Goal: Task Accomplishment & Management: Complete application form

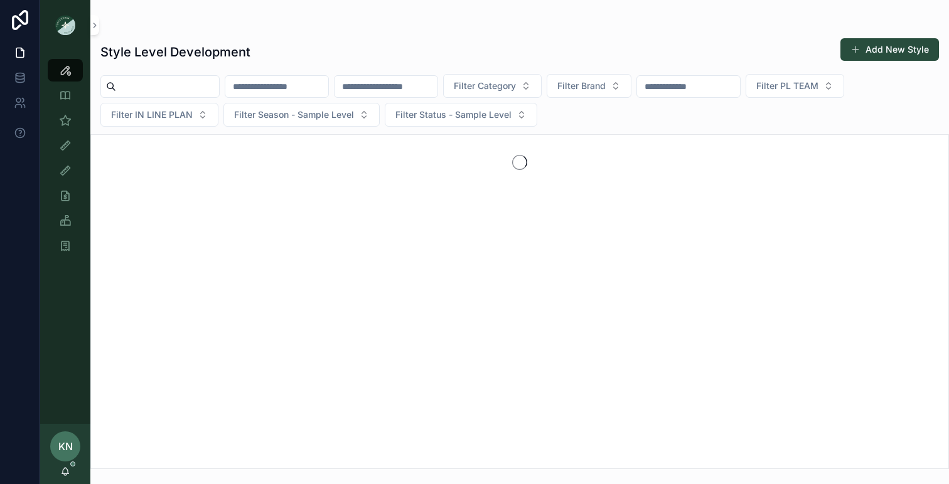
click at [291, 87] on input "scrollable content" at bounding box center [276, 87] width 103 height 18
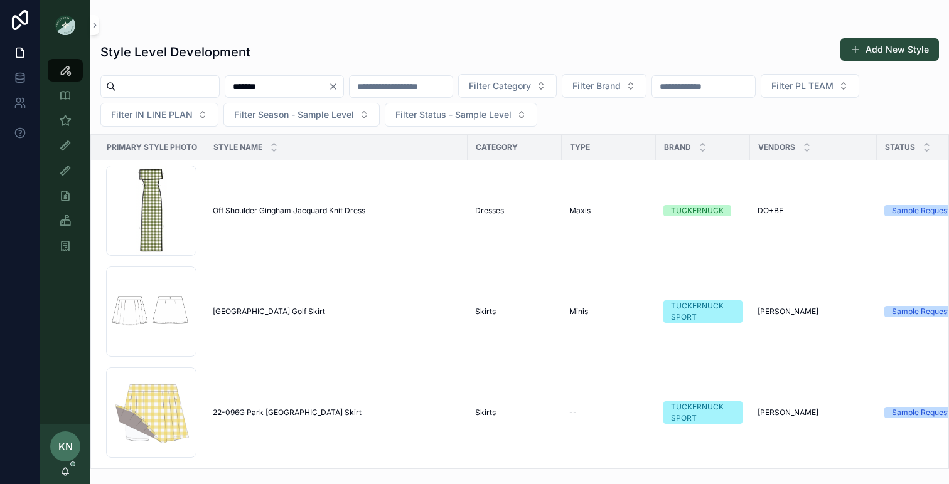
drag, startPoint x: 276, startPoint y: 92, endPoint x: 188, endPoint y: 88, distance: 87.9
click at [188, 88] on div "******* Filter Category Filter Brand Filter PL TEAM Filter IN LINE PLAN Filter …" at bounding box center [519, 100] width 859 height 53
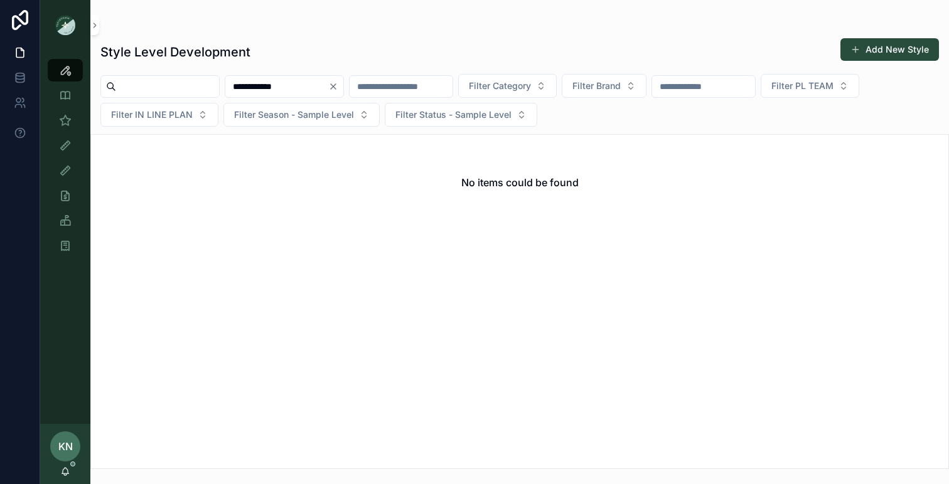
type input "**********"
click at [231, 159] on div "No items could be found" at bounding box center [519, 182] width 857 height 95
drag, startPoint x: 313, startPoint y: 90, endPoint x: 227, endPoint y: 83, distance: 86.2
click at [228, 85] on div "**********" at bounding box center [519, 100] width 859 height 53
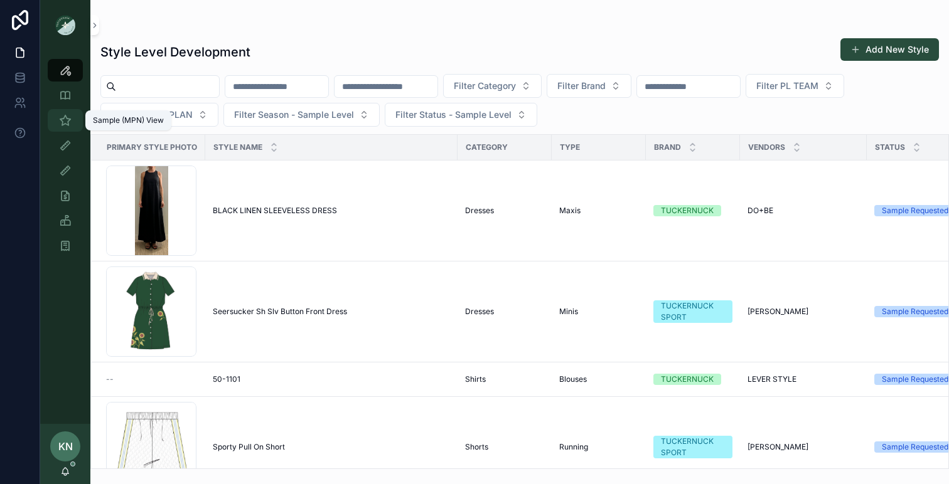
click at [70, 119] on icon "scrollable content" at bounding box center [65, 120] width 13 height 13
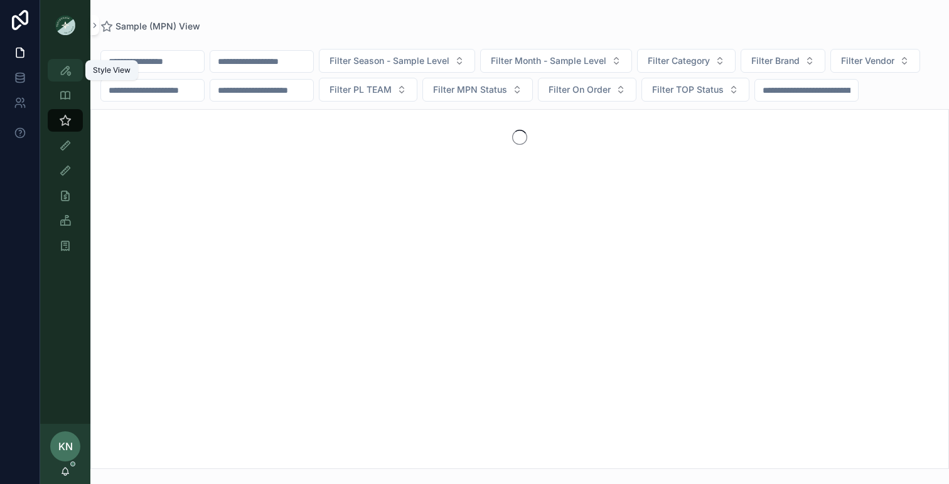
click at [67, 69] on icon "scrollable content" at bounding box center [65, 70] width 13 height 13
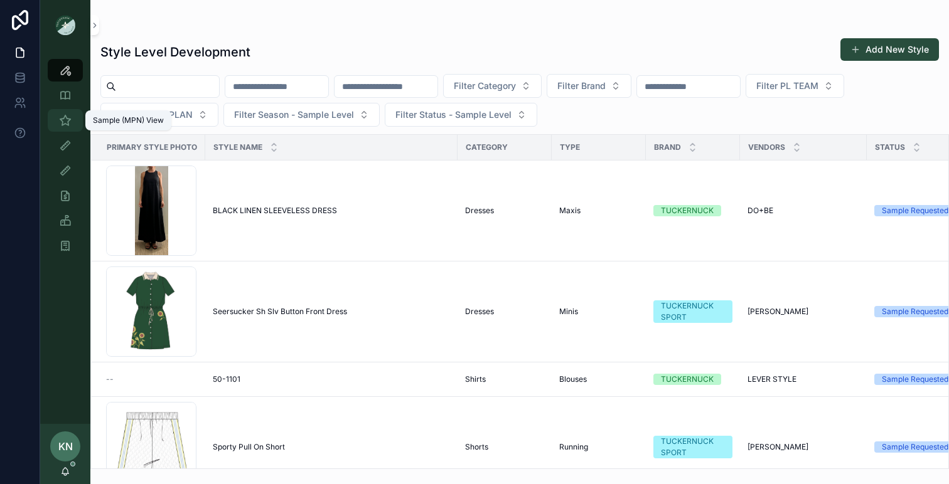
click at [61, 123] on icon "scrollable content" at bounding box center [65, 120] width 13 height 13
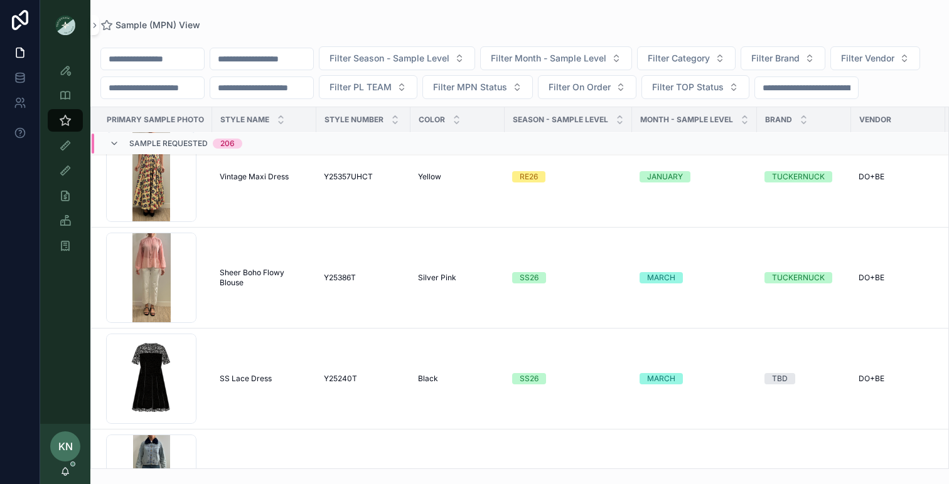
scroll to position [234, 0]
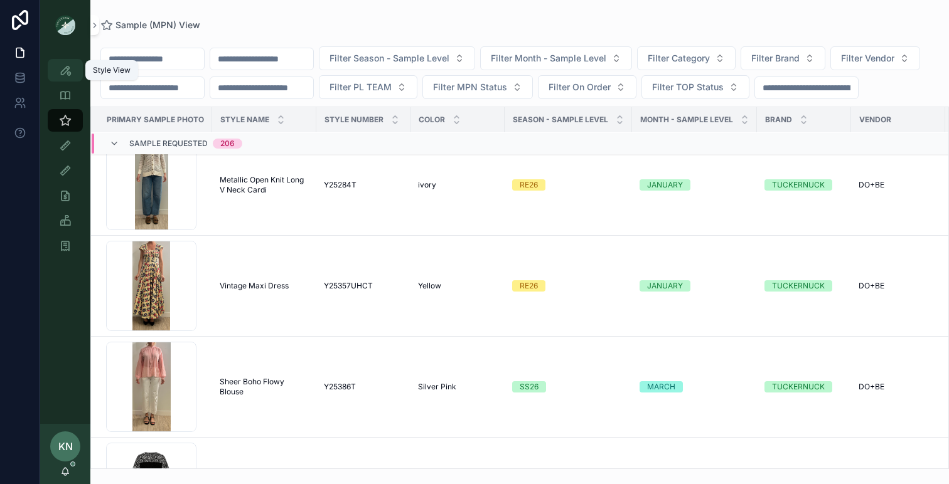
click at [67, 65] on icon "scrollable content" at bounding box center [65, 70] width 13 height 13
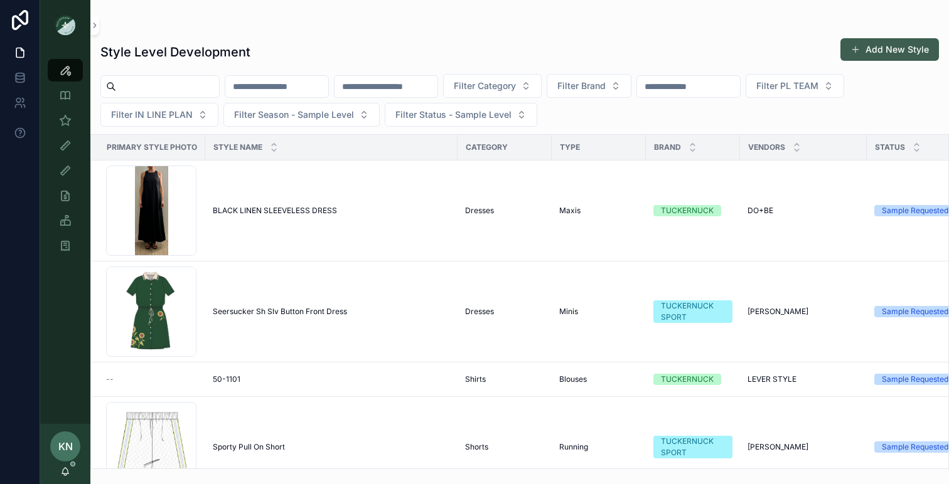
click at [867, 46] on button "Add New Style" at bounding box center [889, 49] width 99 height 23
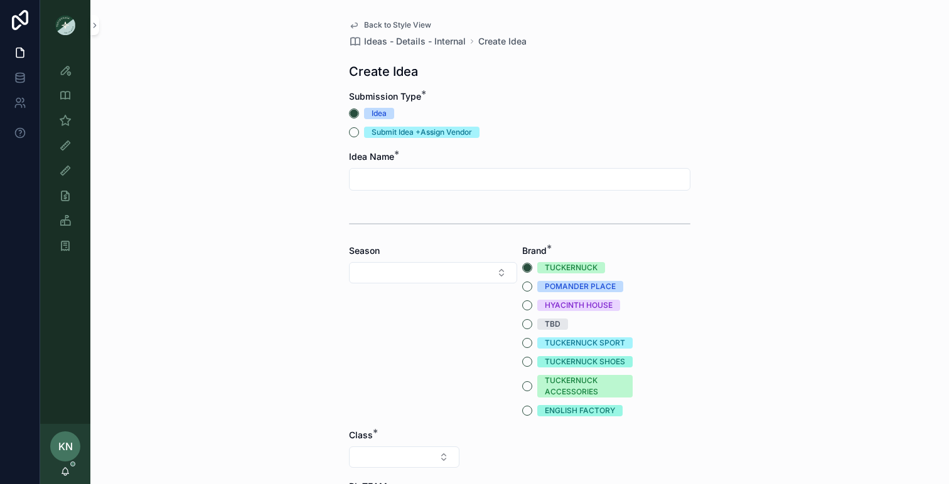
click at [471, 178] on input "scrollable content" at bounding box center [520, 180] width 340 height 18
type input "**********"
click at [499, 275] on button "Select Button" at bounding box center [433, 272] width 168 height 21
click at [395, 400] on div "RE26" at bounding box center [433, 405] width 162 height 20
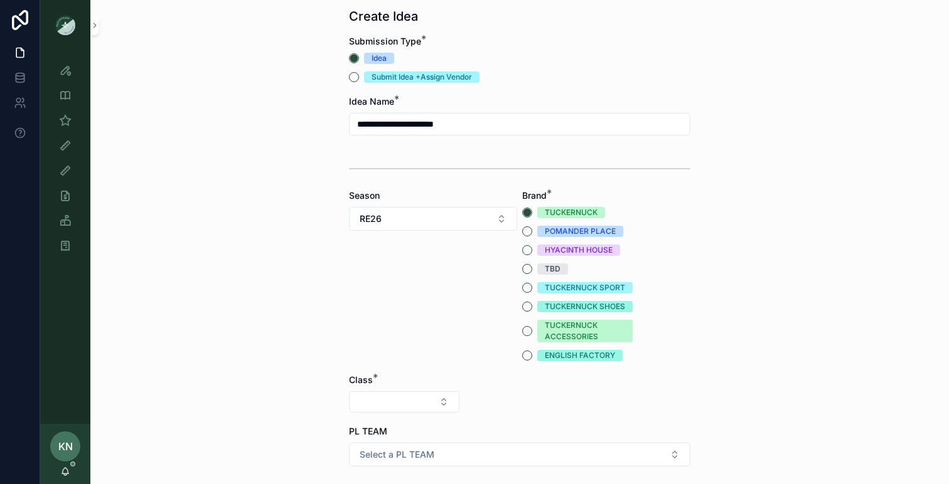
scroll to position [59, 0]
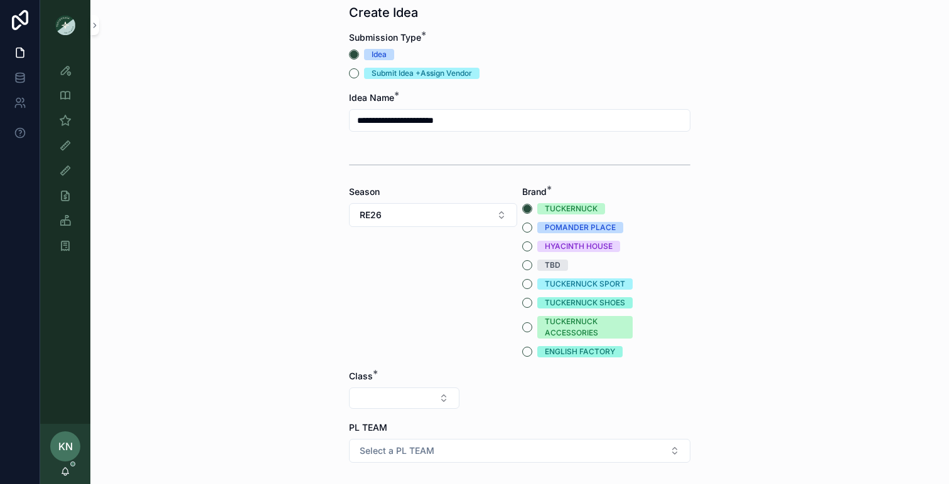
click at [395, 400] on button "Select Button" at bounding box center [404, 398] width 110 height 21
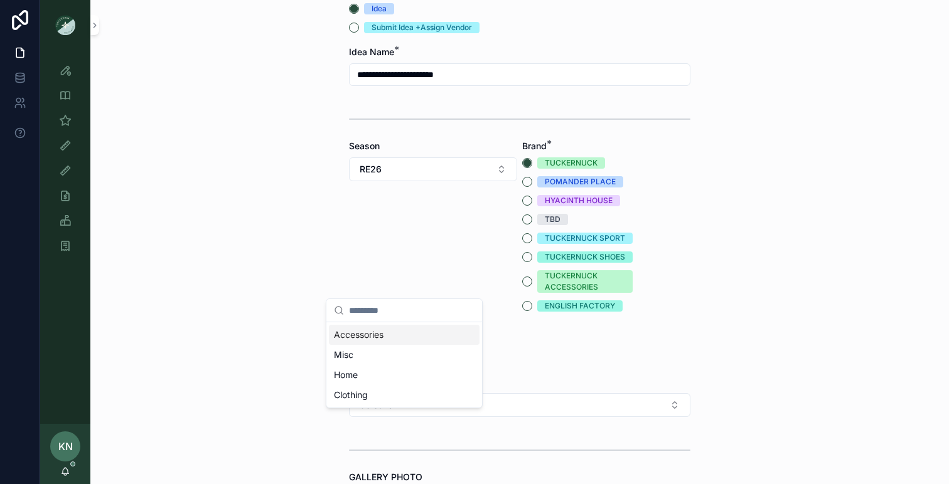
scroll to position [180, 0]
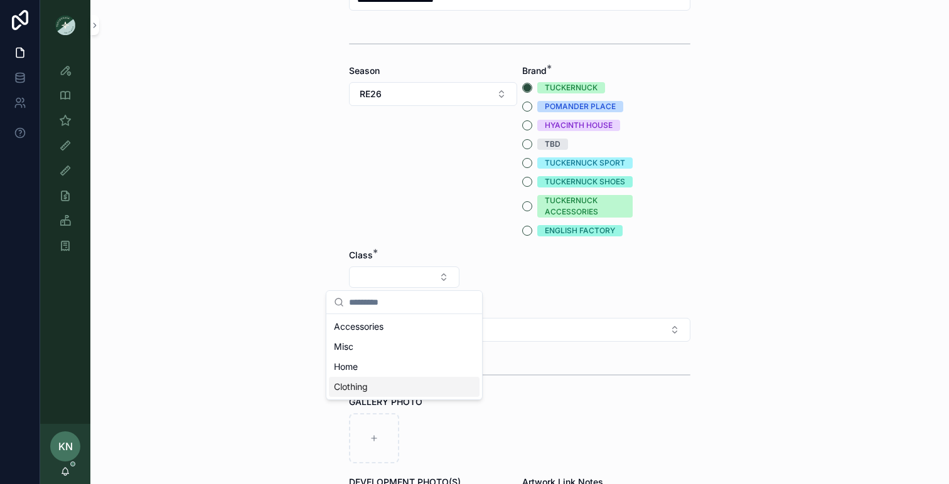
click at [422, 387] on div "Clothing" at bounding box center [404, 387] width 151 height 20
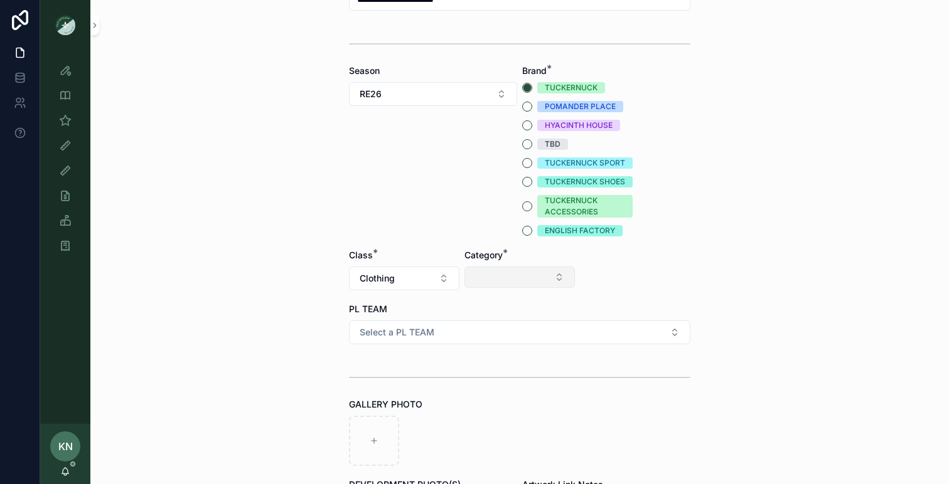
click at [530, 286] on button "Select Button" at bounding box center [519, 277] width 110 height 21
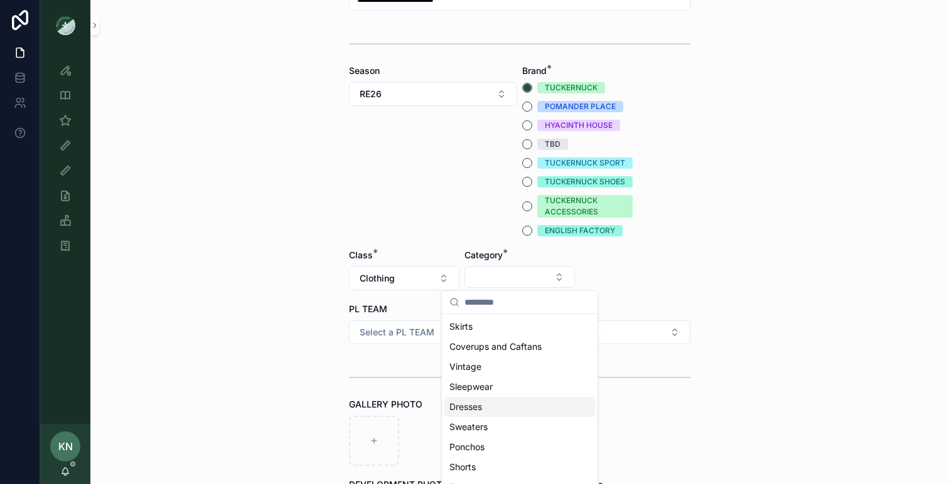
click at [483, 406] on div "Dresses" at bounding box center [519, 407] width 151 height 20
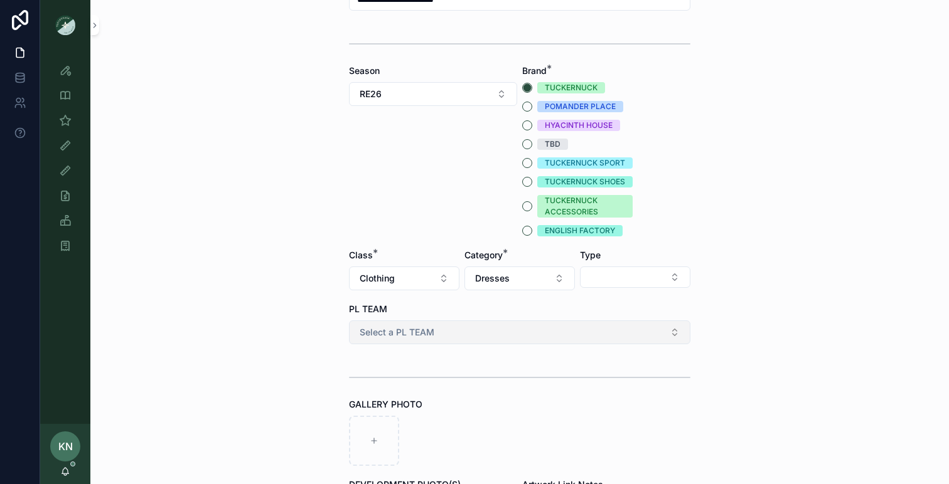
click at [444, 336] on button "Select a PL TEAM" at bounding box center [519, 333] width 341 height 24
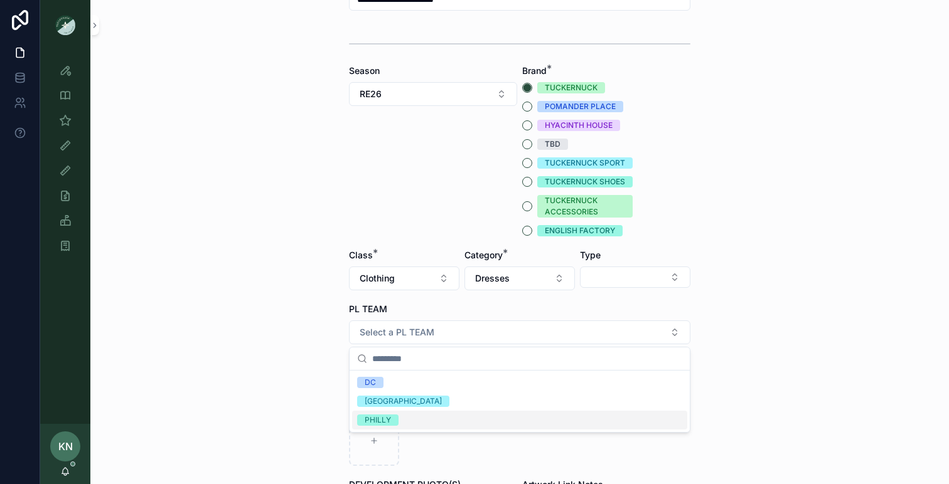
click at [399, 419] on div "PHILLY" at bounding box center [519, 420] width 335 height 19
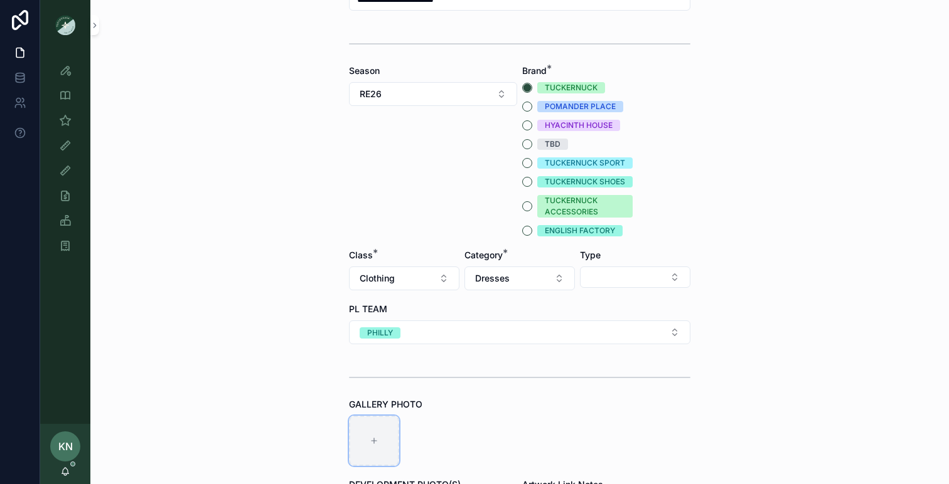
click at [388, 433] on div "scrollable content" at bounding box center [374, 441] width 50 height 50
type input "**********"
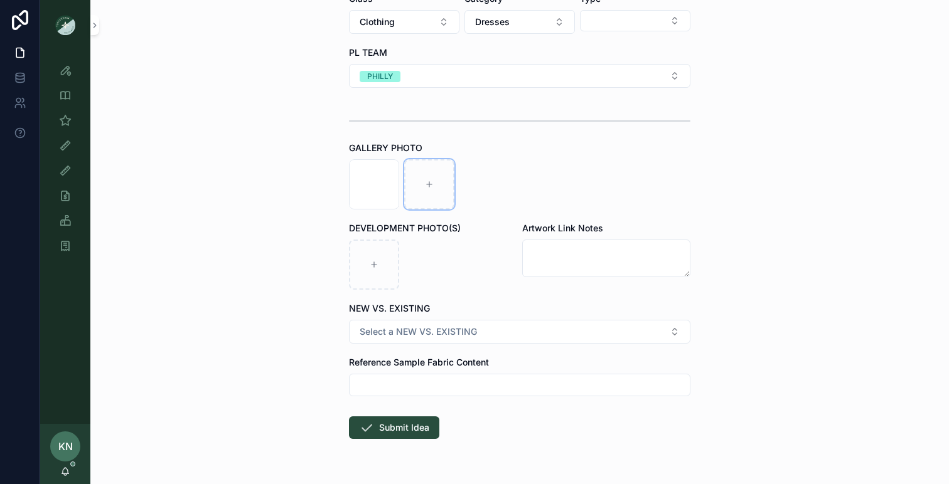
scroll to position [472, 0]
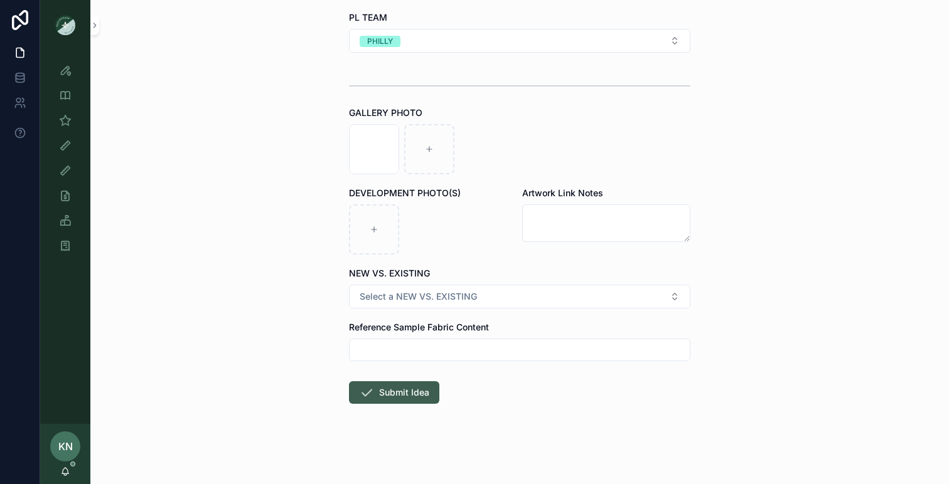
click at [415, 394] on button "Submit Idea" at bounding box center [394, 393] width 90 height 23
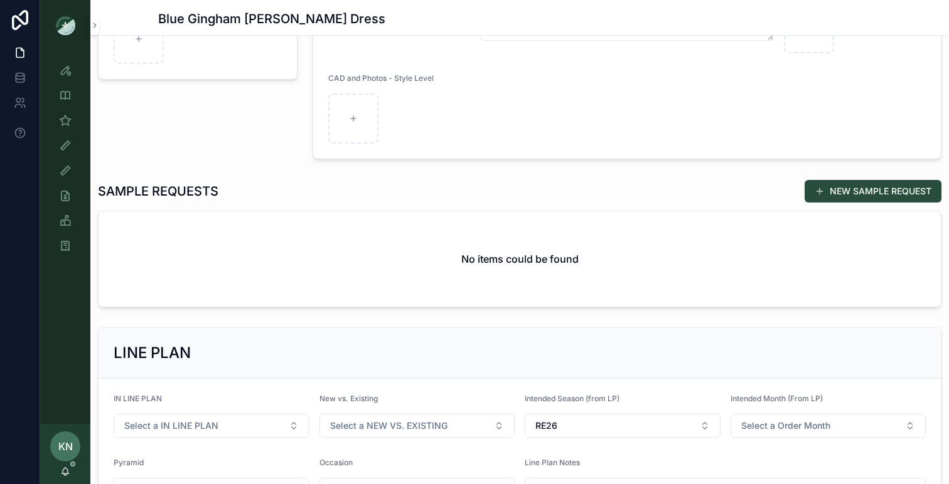
scroll to position [316, 0]
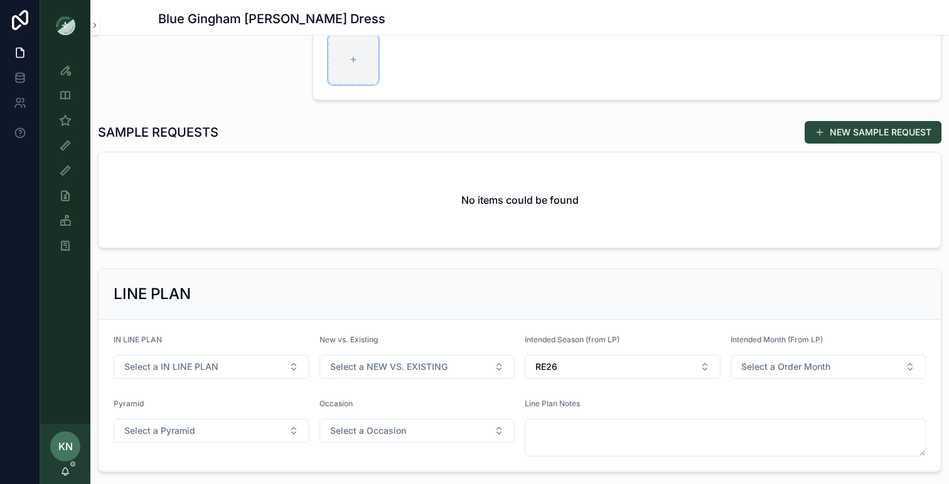
click at [366, 72] on div "scrollable content" at bounding box center [353, 60] width 50 height 50
type input "**********"
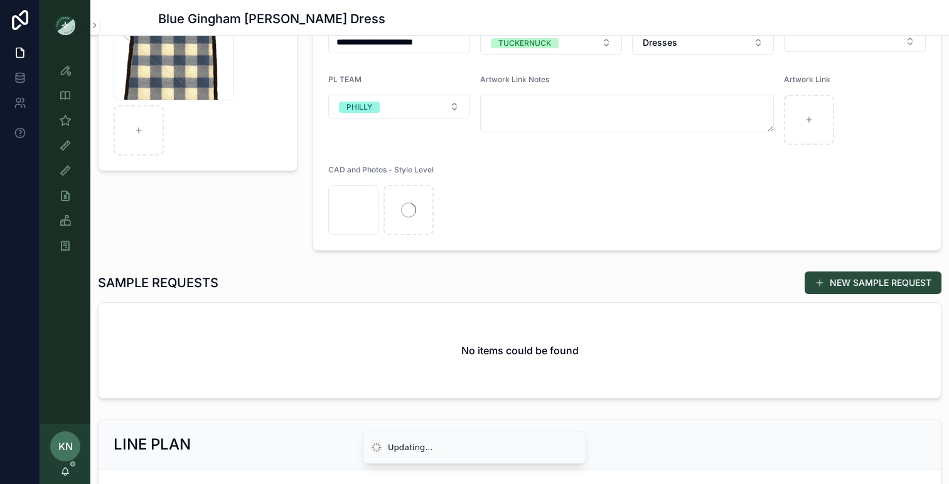
scroll to position [174, 0]
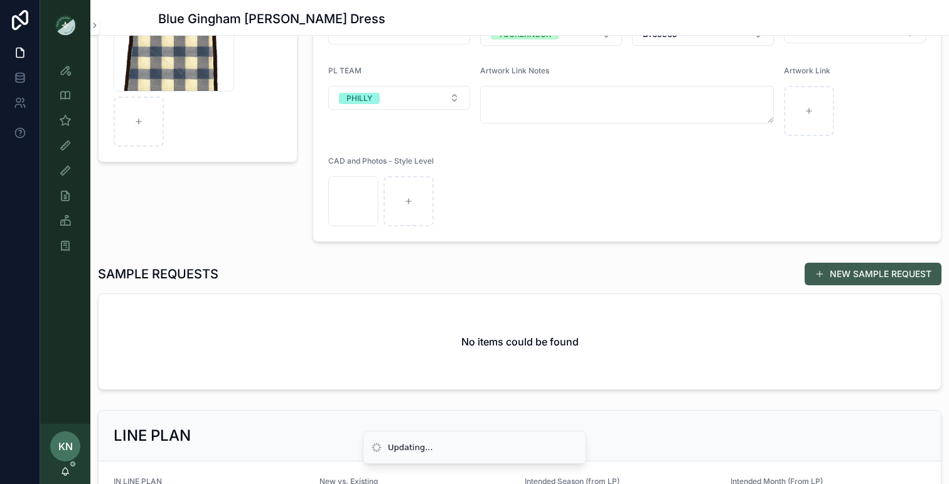
click at [822, 278] on span "scrollable content" at bounding box center [820, 274] width 10 height 10
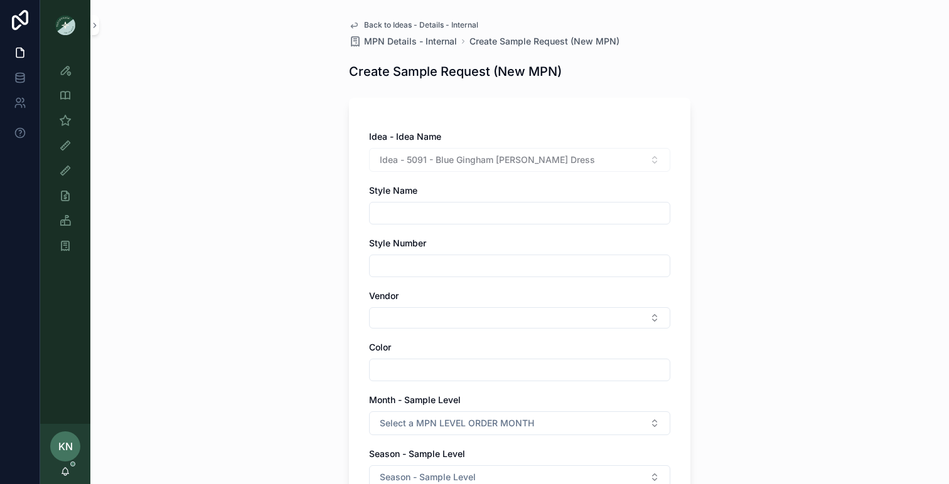
click at [425, 213] on input "scrollable content" at bounding box center [520, 214] width 300 height 18
drag, startPoint x: 553, startPoint y: 160, endPoint x: 435, endPoint y: 160, distance: 118.0
click at [435, 160] on div "Idea - 5091 - Blue Gingham [PERSON_NAME] Dress" at bounding box center [519, 160] width 301 height 24
copy span "Blue Gingham [PERSON_NAME] Dress"
click at [404, 210] on input "scrollable content" at bounding box center [520, 214] width 300 height 18
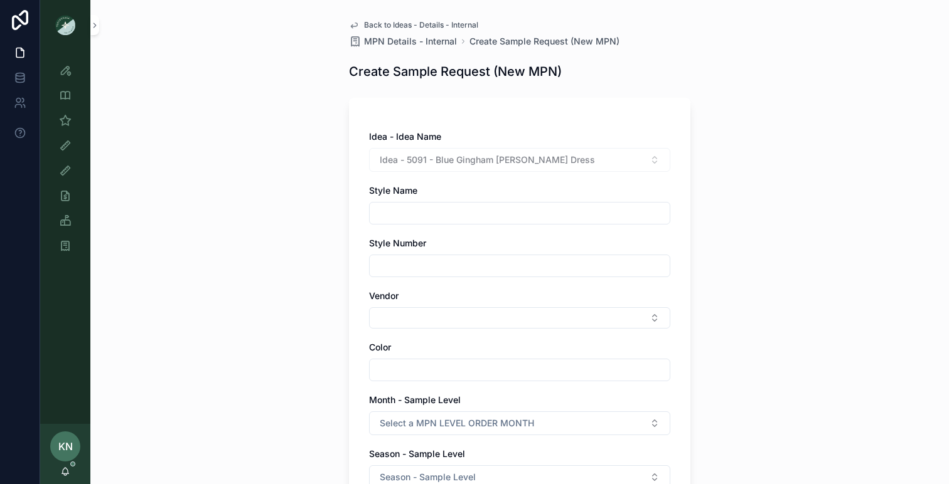
paste input "**********"
type input "**********"
click at [416, 262] on input "scrollable content" at bounding box center [520, 266] width 300 height 18
click at [406, 306] on div "Vendor" at bounding box center [519, 309] width 301 height 39
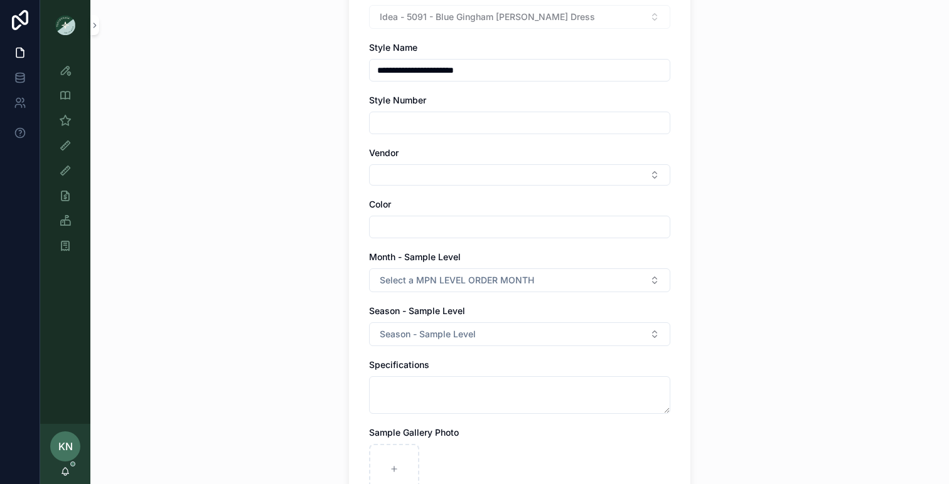
scroll to position [160, 0]
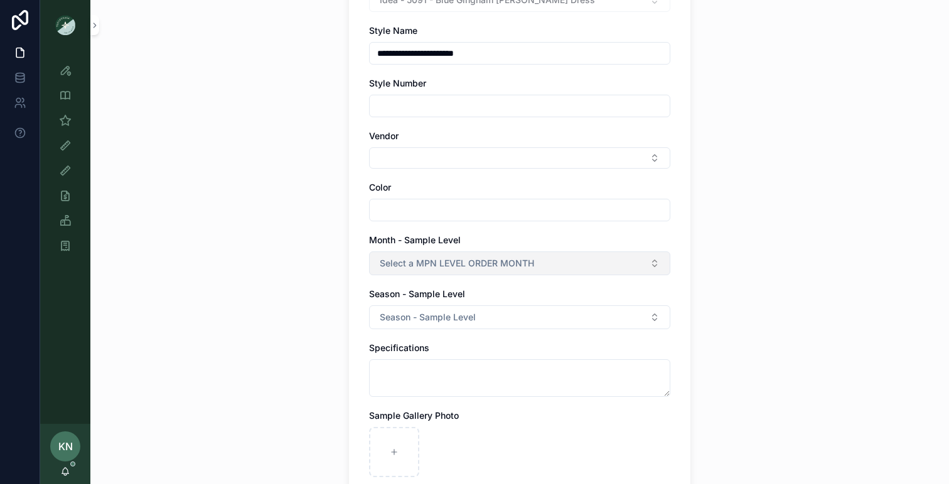
click at [445, 265] on span "Select a MPN LEVEL ORDER MONTH" at bounding box center [457, 263] width 154 height 13
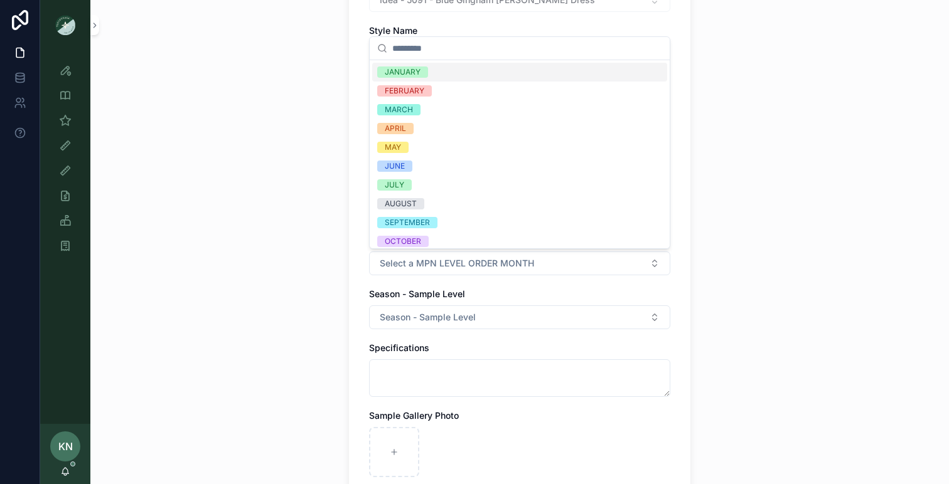
click at [395, 75] on div "JANUARY" at bounding box center [403, 72] width 36 height 11
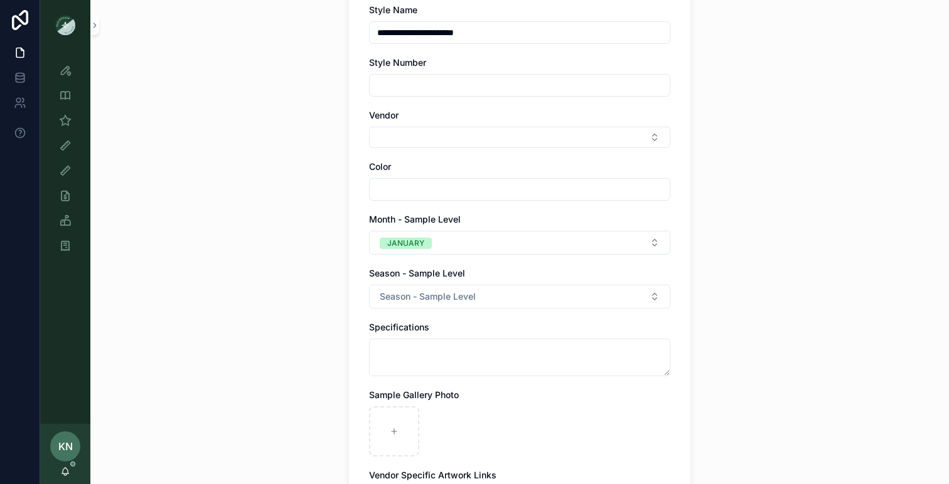
scroll to position [188, 0]
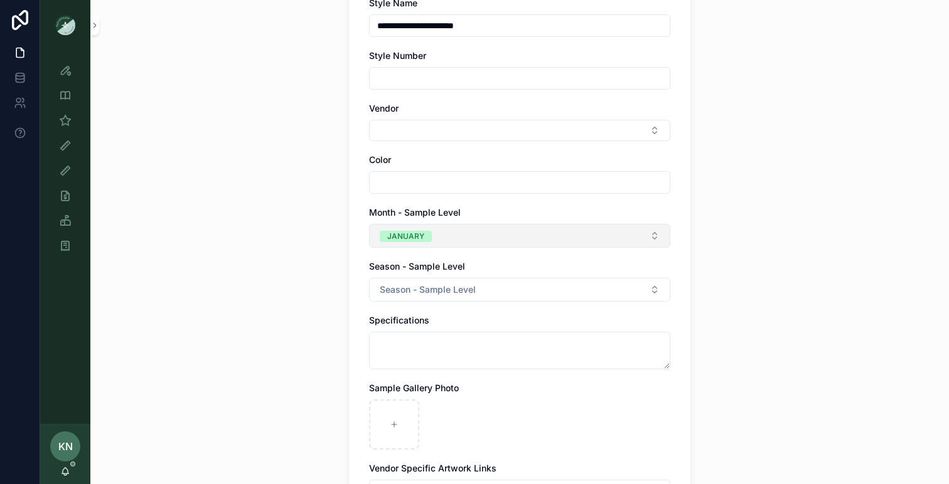
click at [511, 235] on button "JANUARY" at bounding box center [519, 236] width 301 height 24
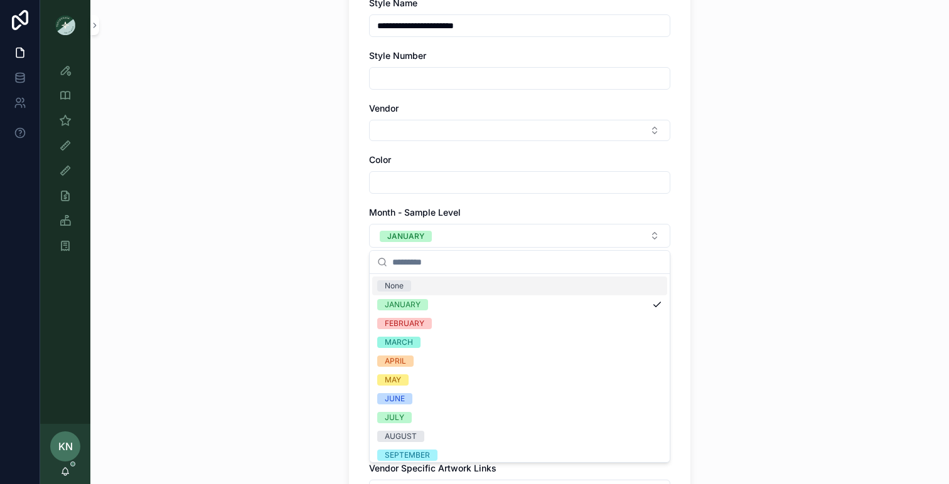
click at [457, 288] on div "None" at bounding box center [519, 286] width 295 height 19
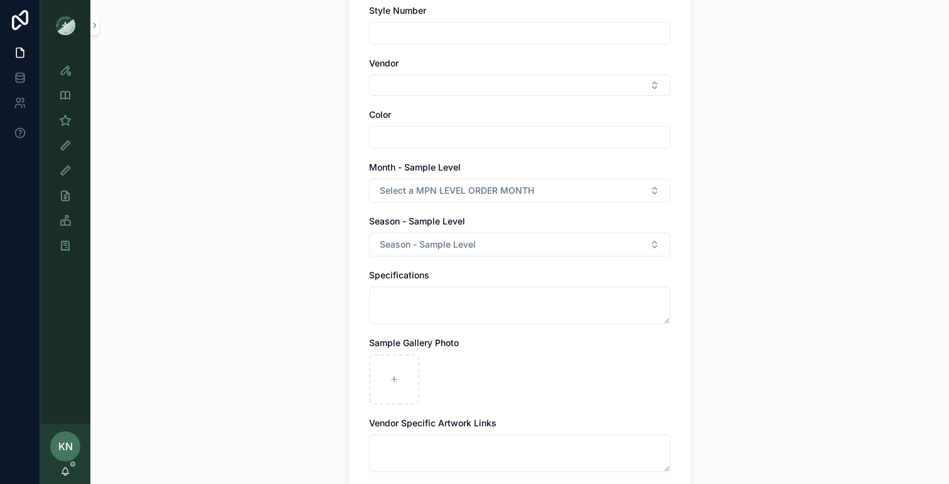
scroll to position [249, 0]
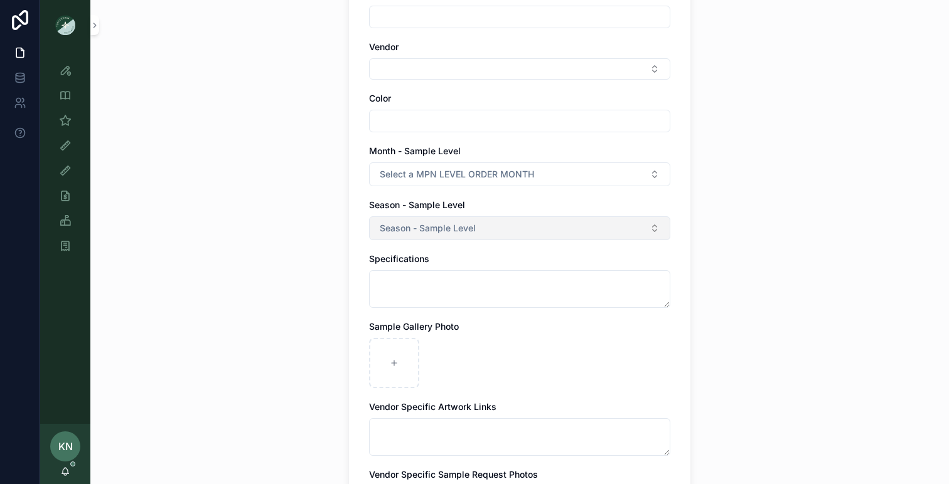
click at [460, 232] on span "Season - Sample Level" at bounding box center [428, 228] width 96 height 13
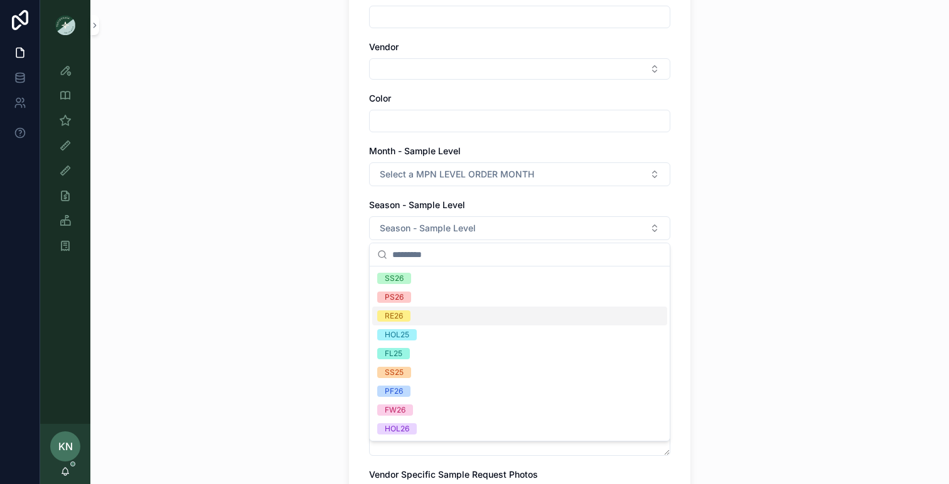
click at [395, 315] on div "RE26" at bounding box center [394, 316] width 18 height 11
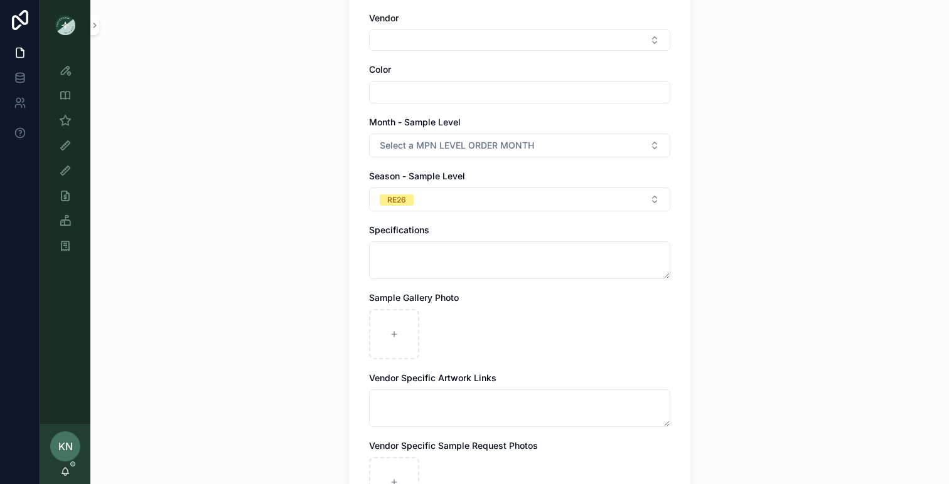
scroll to position [283, 0]
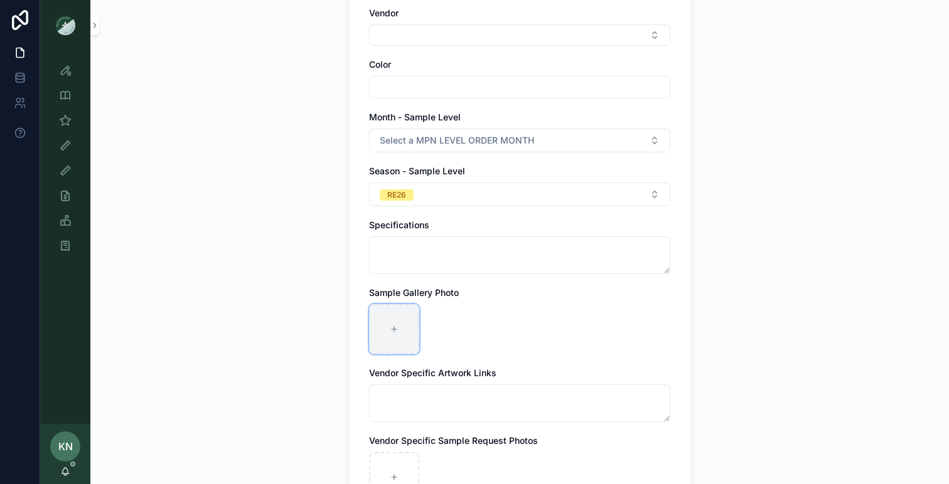
click at [395, 323] on div "scrollable content" at bounding box center [394, 329] width 50 height 50
type input "**********"
click at [444, 327] on div "scrollable content" at bounding box center [449, 329] width 50 height 50
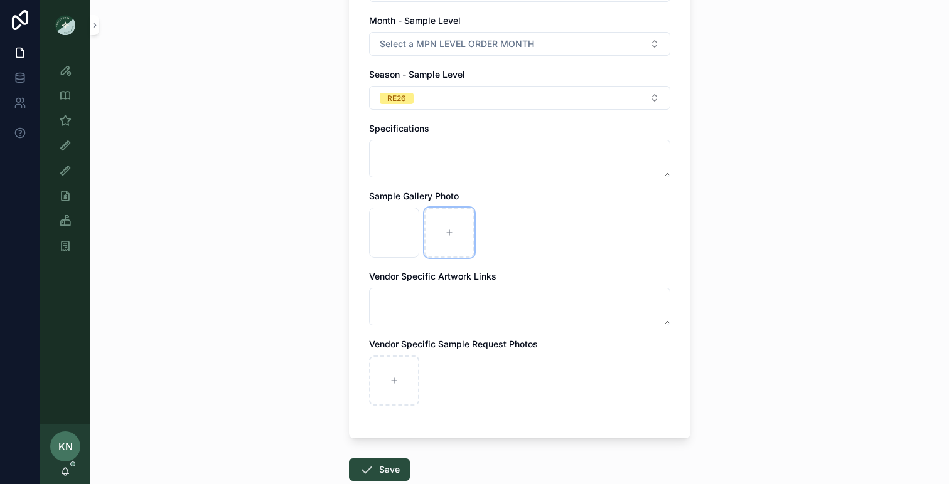
scroll to position [457, 0]
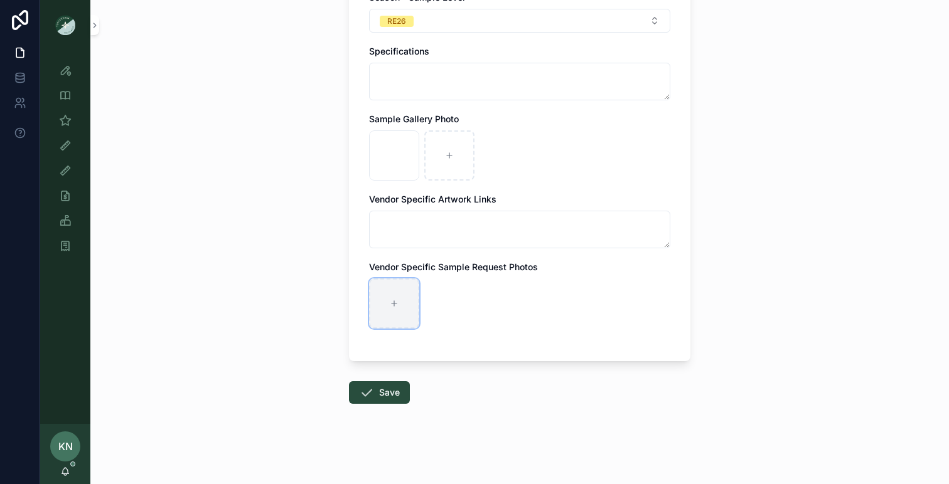
click at [400, 296] on div "scrollable content" at bounding box center [394, 304] width 50 height 50
type input "**********"
click at [385, 387] on button "Save" at bounding box center [379, 393] width 61 height 23
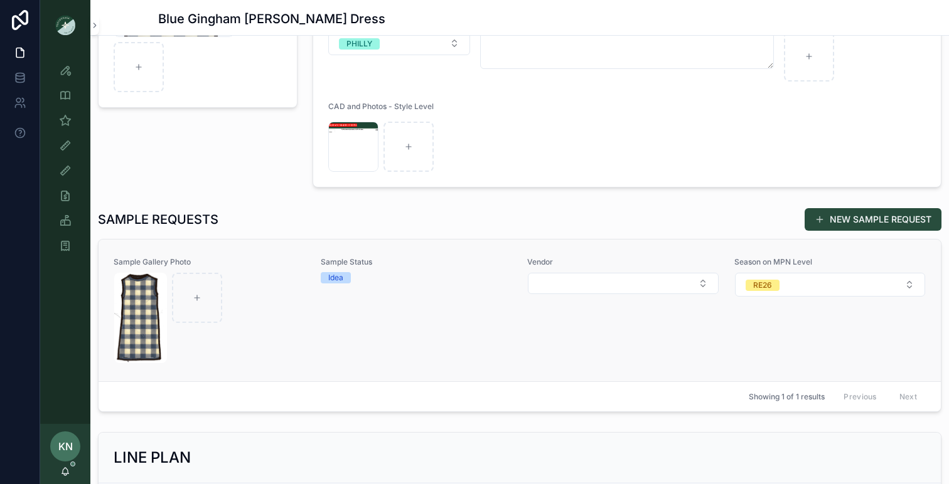
scroll to position [251, 0]
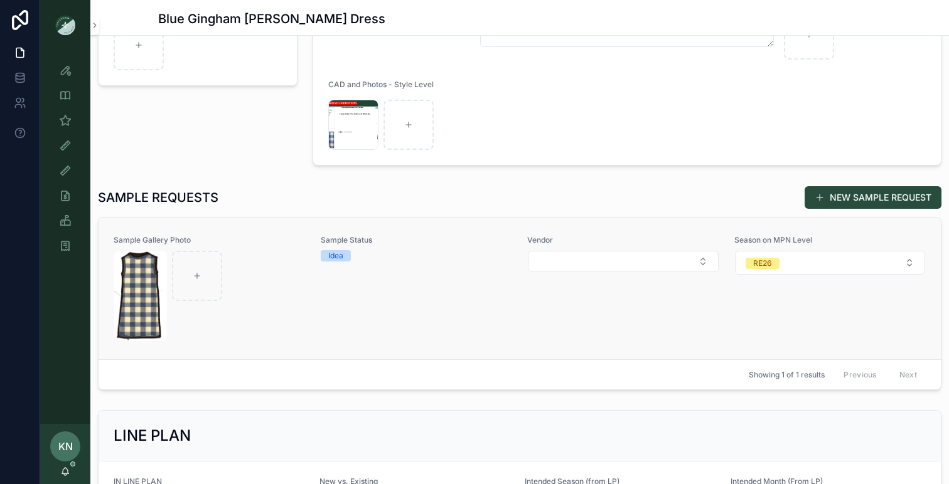
click at [292, 287] on div "scrollable content" at bounding box center [209, 296] width 191 height 90
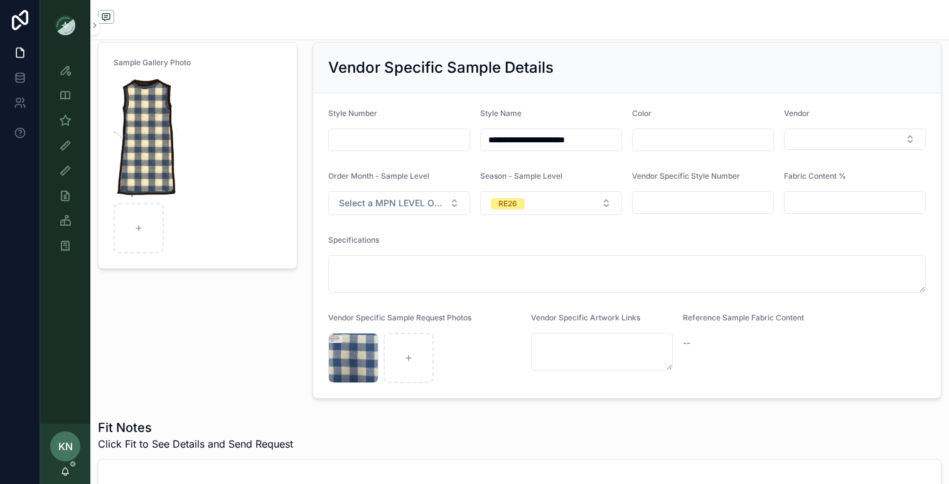
scroll to position [88, 0]
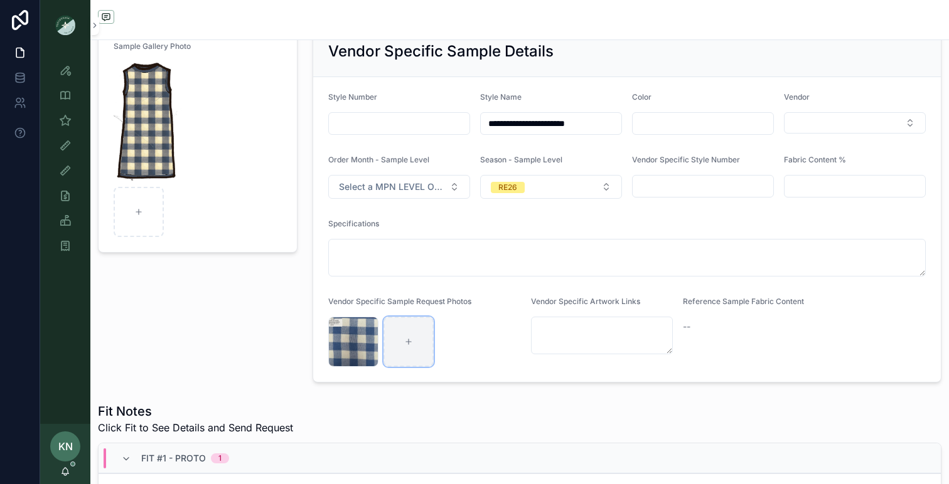
click at [407, 334] on div "scrollable content" at bounding box center [408, 342] width 50 height 50
type input "**********"
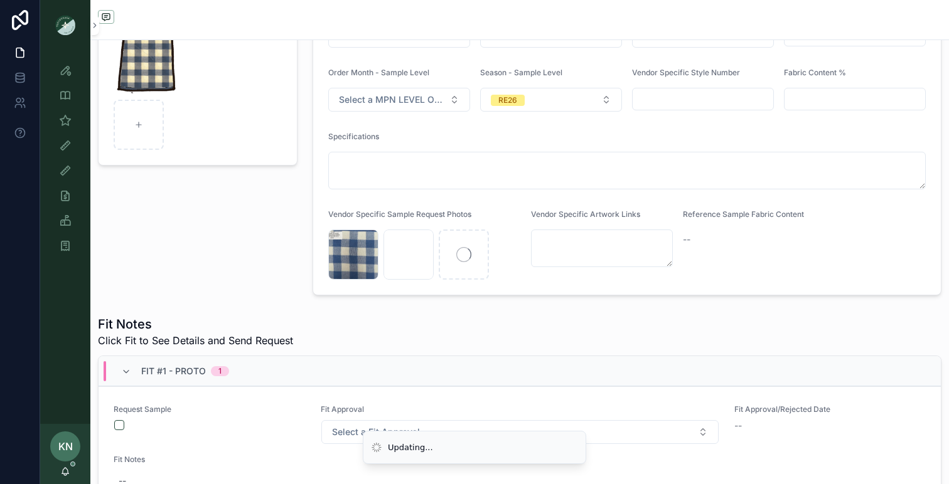
scroll to position [201, 0]
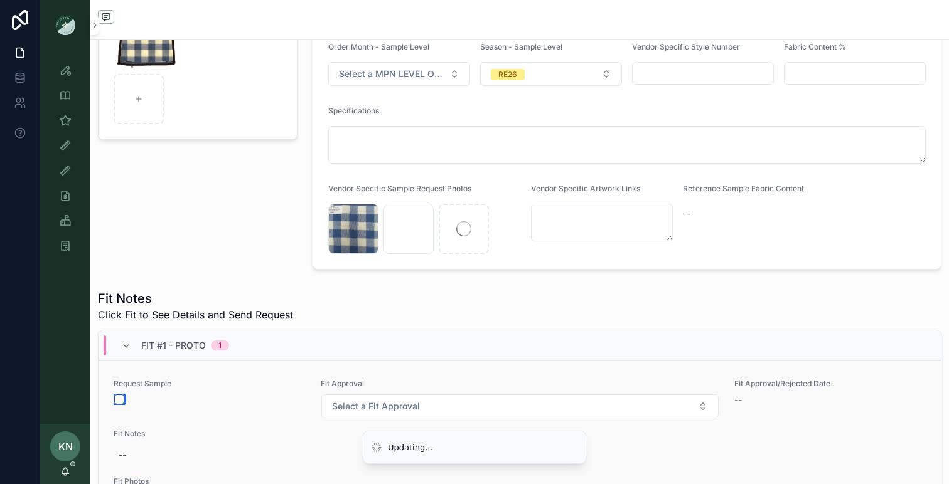
click at [118, 399] on button "scrollable content" at bounding box center [119, 400] width 10 height 10
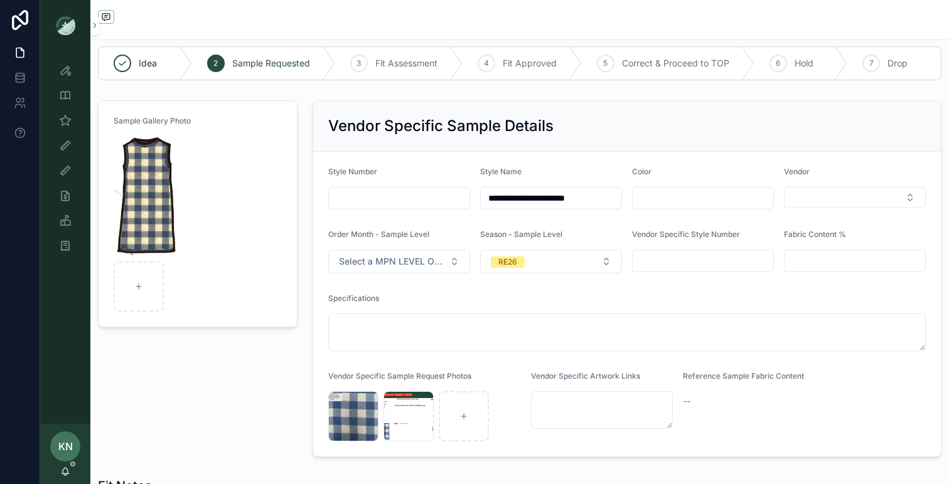
scroll to position [0, 0]
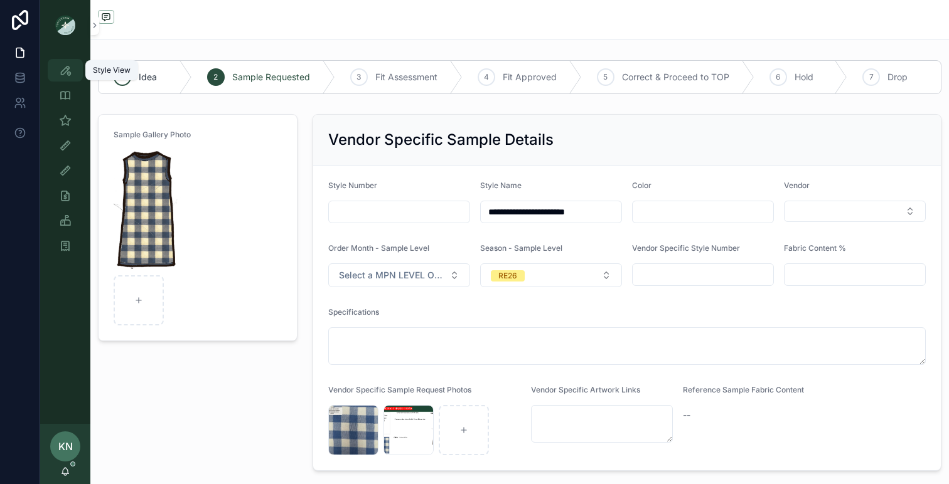
click at [67, 74] on icon "scrollable content" at bounding box center [65, 70] width 13 height 13
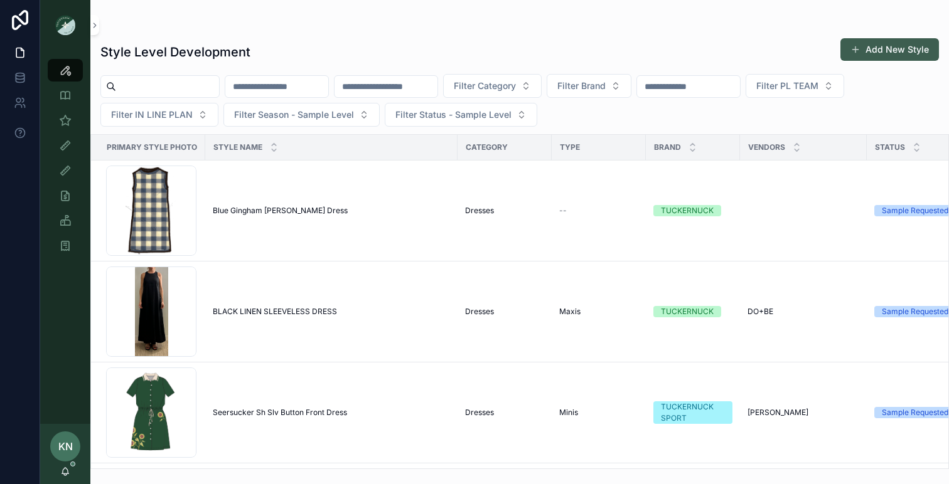
click at [901, 45] on button "Add New Style" at bounding box center [889, 49] width 99 height 23
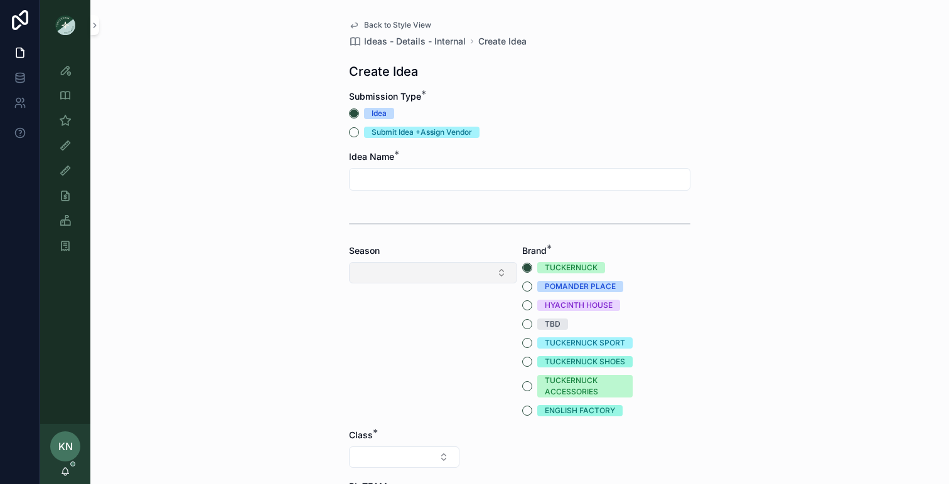
click at [427, 276] on button "Select Button" at bounding box center [433, 272] width 168 height 21
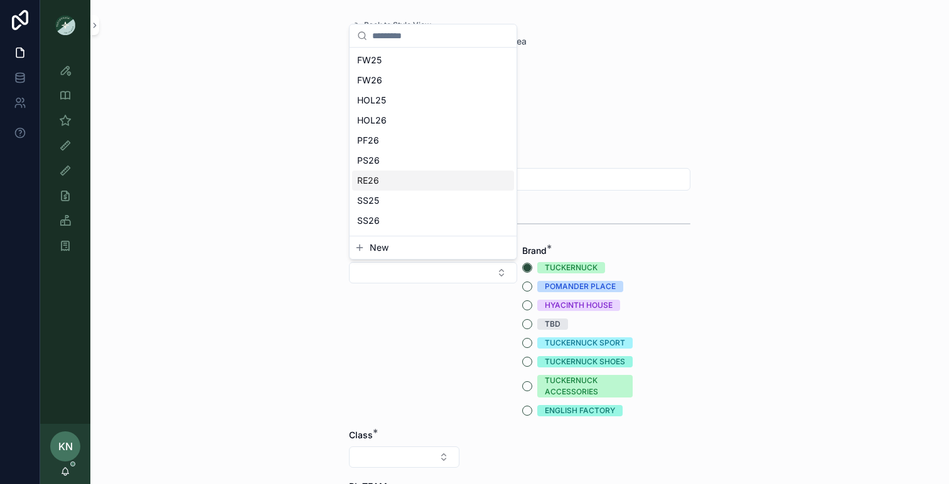
click at [374, 179] on span "RE26" at bounding box center [368, 180] width 22 height 13
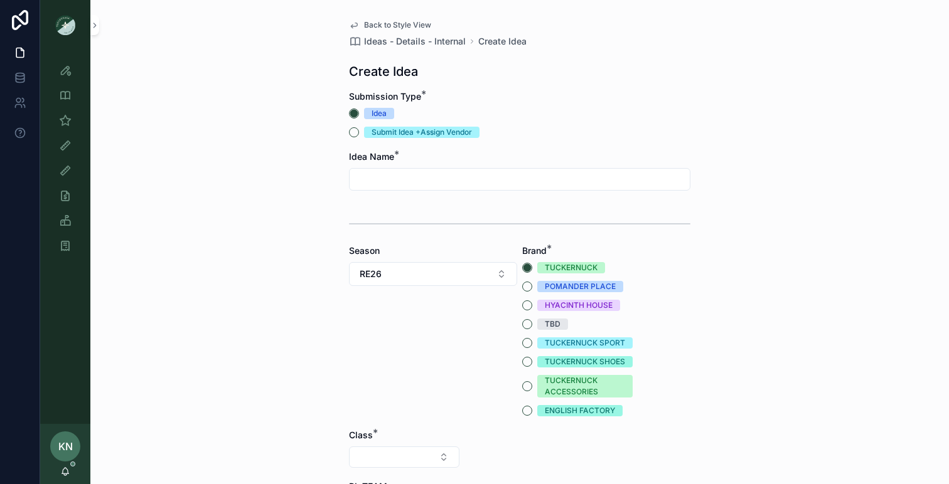
click at [374, 179] on input "scrollable content" at bounding box center [520, 180] width 340 height 18
type input "*"
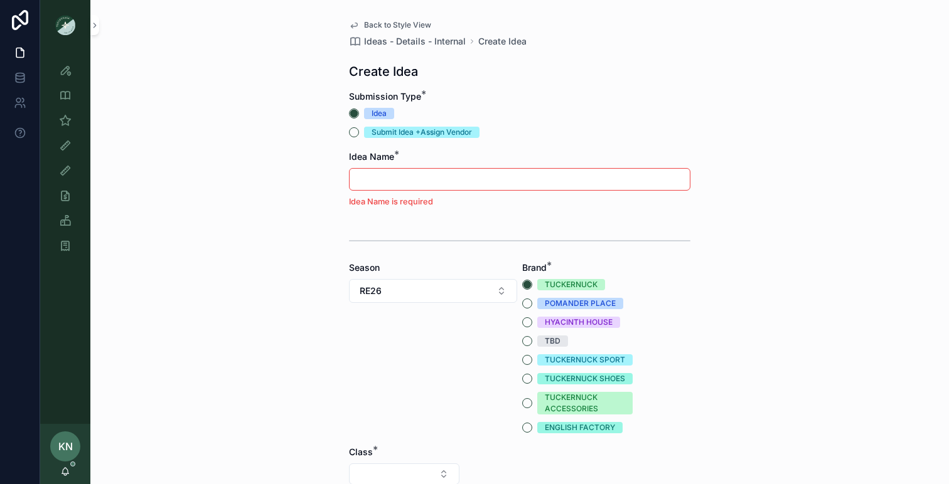
type input "*"
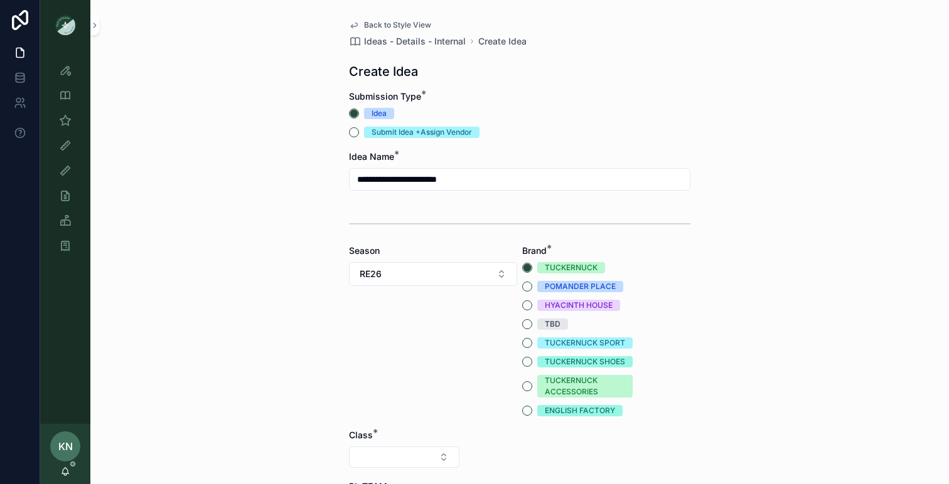
type input "**********"
click at [454, 372] on div "Season RE26" at bounding box center [433, 331] width 168 height 172
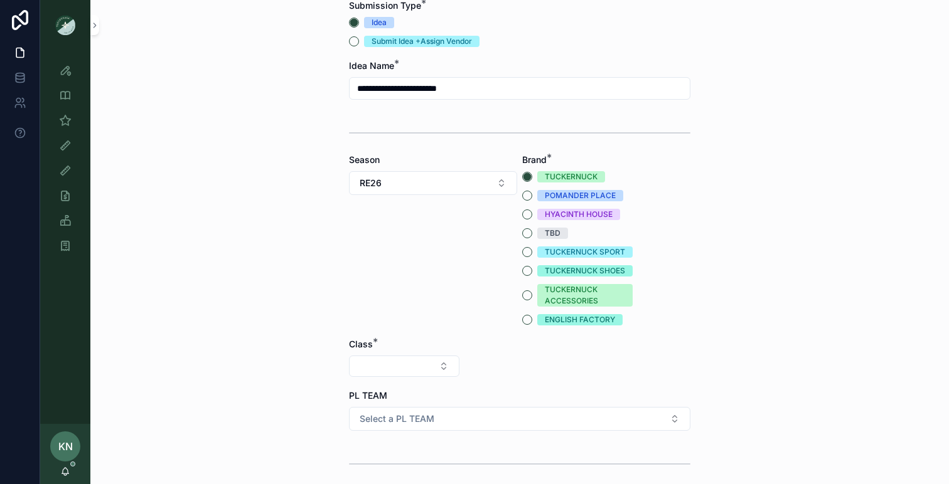
scroll to position [109, 0]
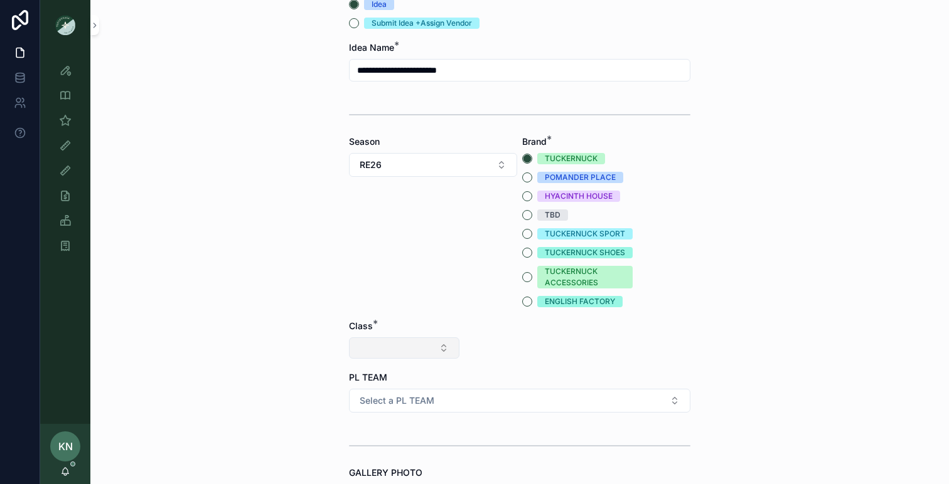
click at [448, 354] on button "Select Button" at bounding box center [404, 348] width 110 height 21
click at [398, 452] on div "Clothing" at bounding box center [404, 458] width 151 height 20
click at [516, 356] on button "Select Button" at bounding box center [519, 348] width 110 height 21
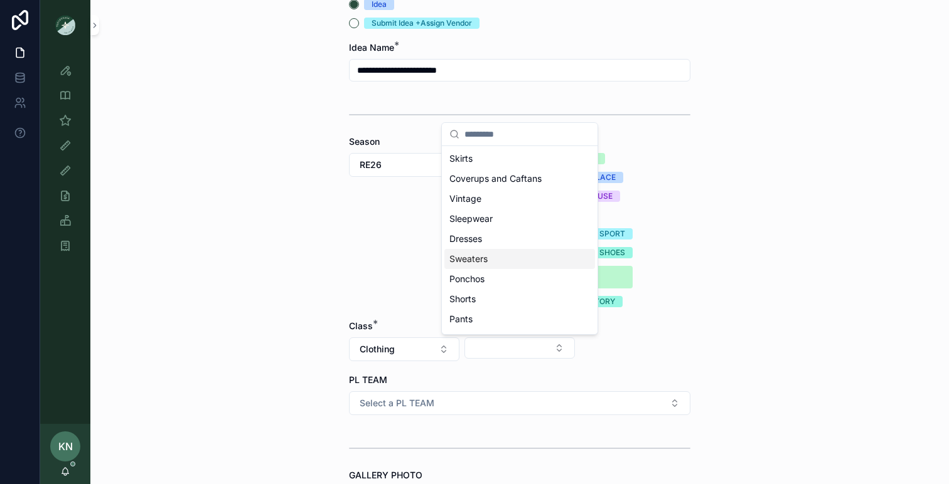
click at [479, 260] on span "Sweaters" at bounding box center [468, 259] width 38 height 13
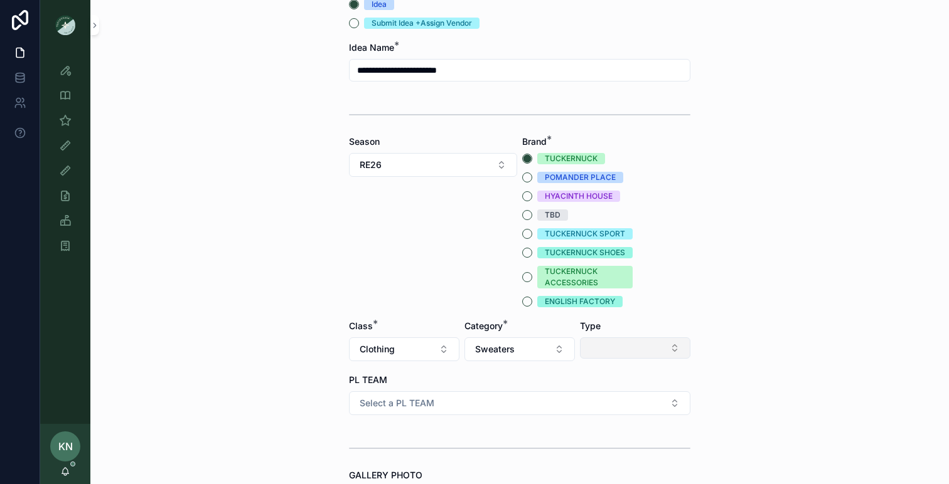
click at [603, 339] on button "Select Button" at bounding box center [635, 348] width 110 height 21
click at [589, 397] on span "Cardigans" at bounding box center [586, 398] width 42 height 13
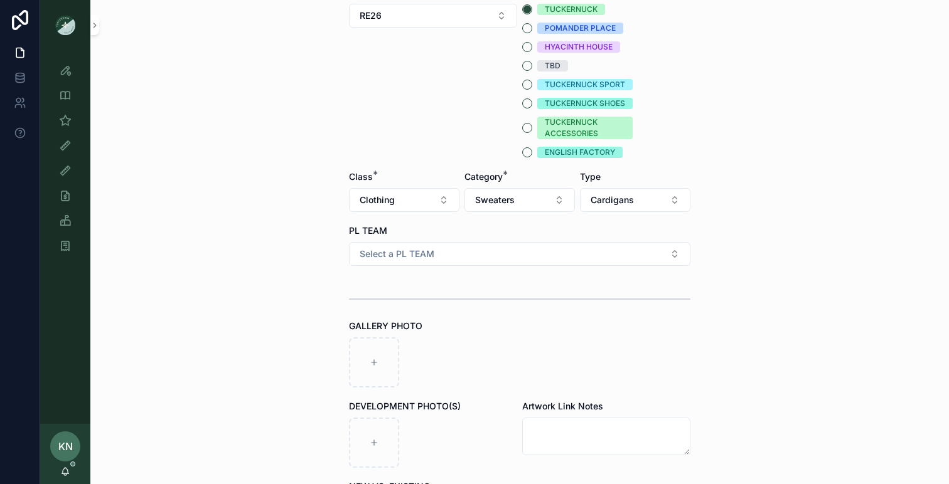
scroll to position [265, 0]
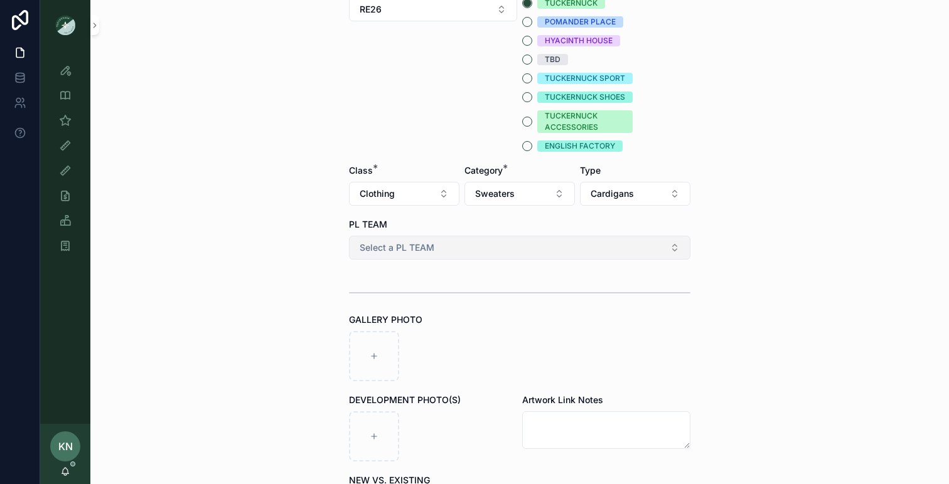
click at [471, 249] on button "Select a PL TEAM" at bounding box center [519, 248] width 341 height 24
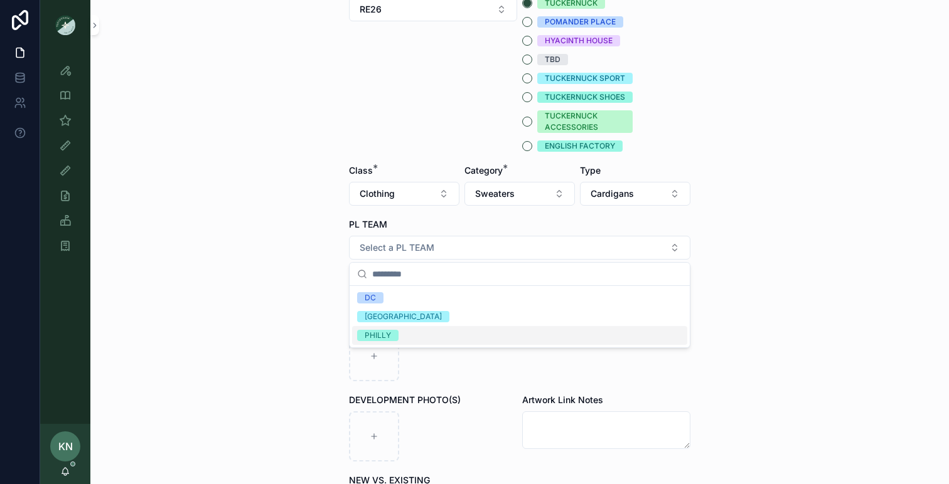
click at [423, 331] on div "PHILLY" at bounding box center [519, 335] width 335 height 19
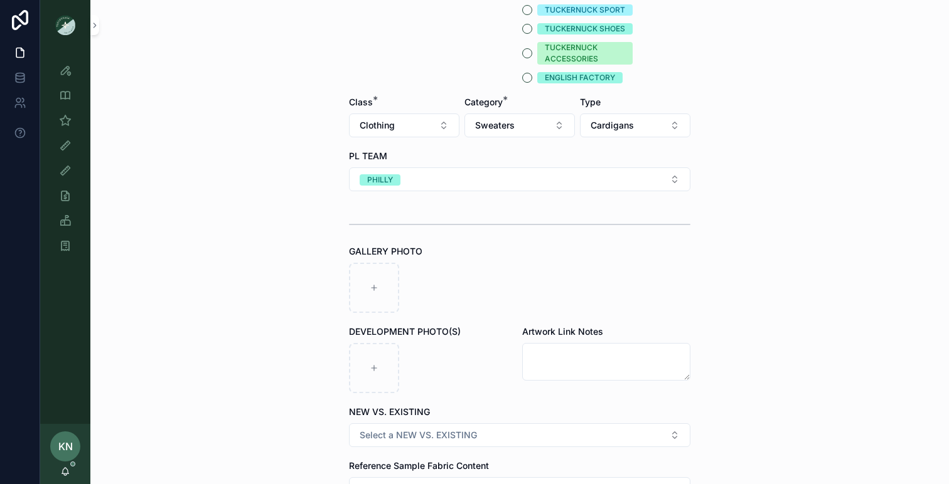
scroll to position [383, 0]
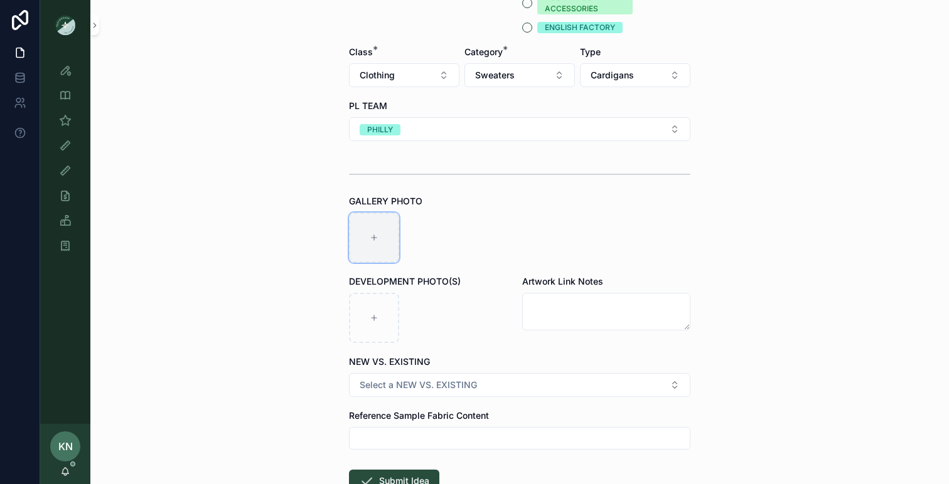
click at [372, 243] on div "scrollable content" at bounding box center [374, 238] width 50 height 50
type input "**********"
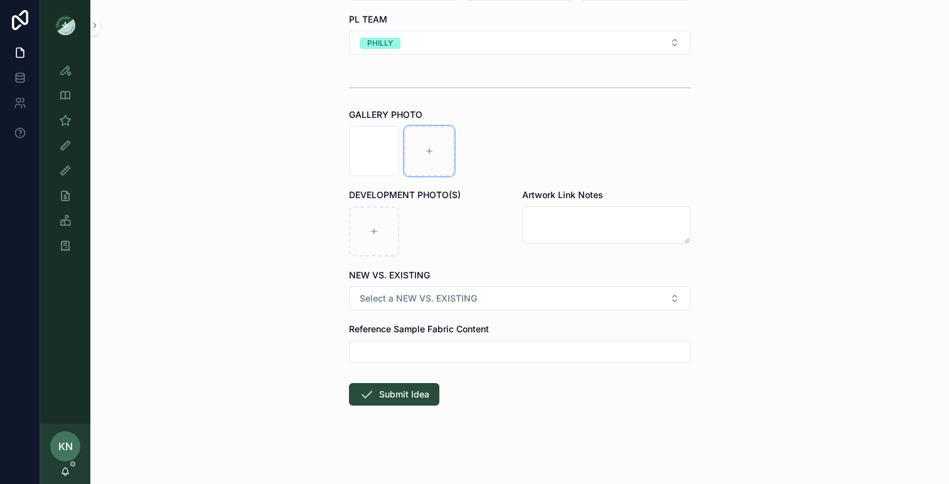
scroll to position [472, 0]
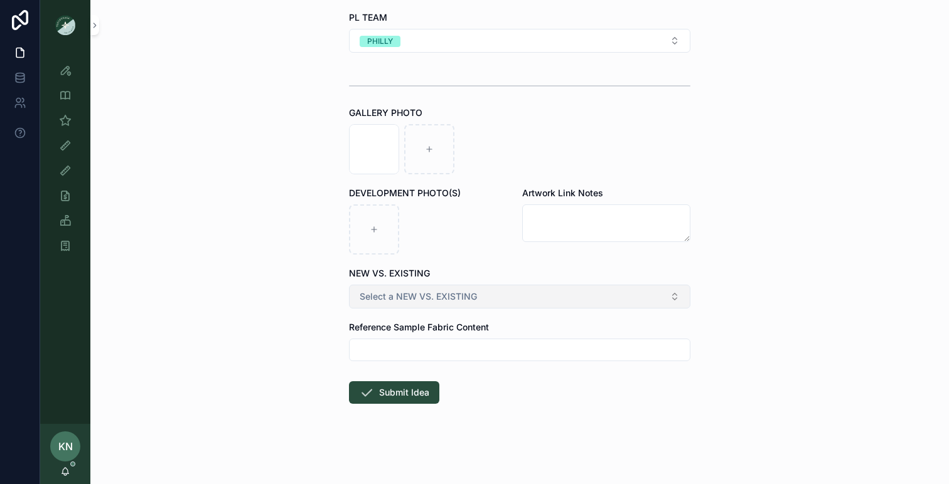
click at [387, 298] on span "Select a NEW VS. EXISTING" at bounding box center [418, 297] width 117 height 13
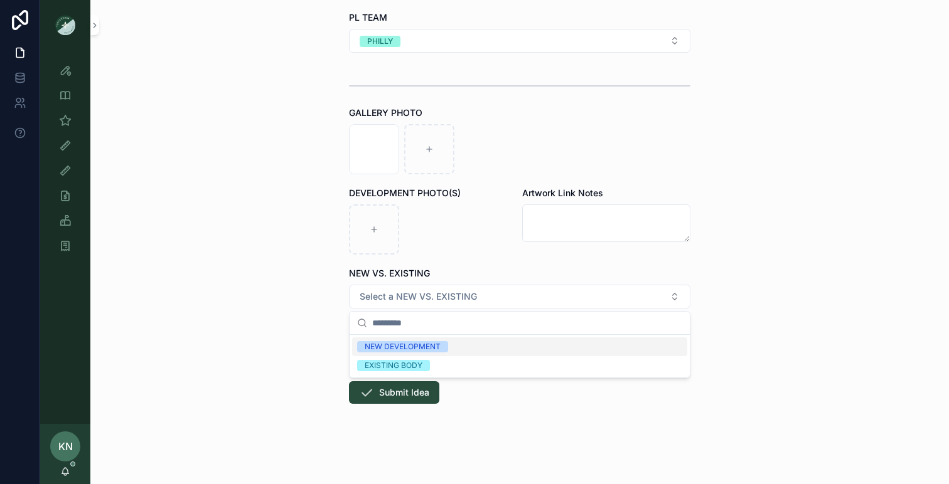
click at [319, 318] on div "**********" at bounding box center [519, 242] width 859 height 484
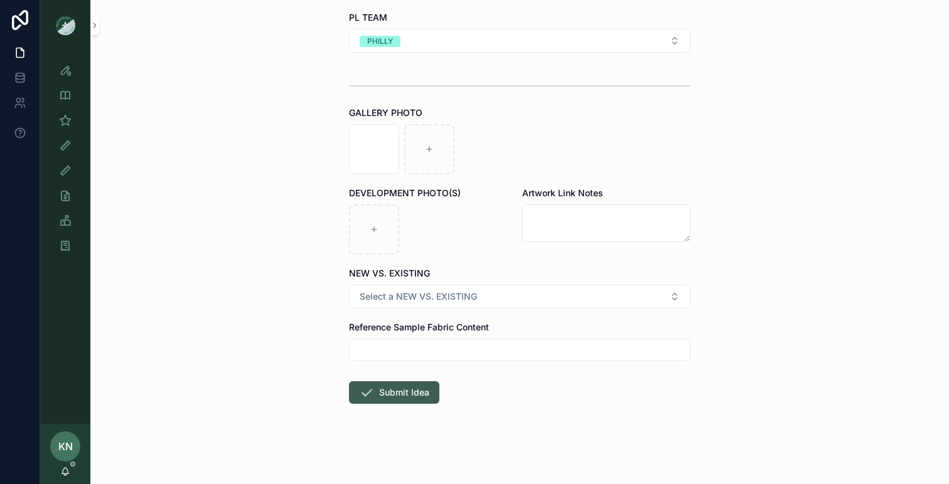
click at [400, 385] on button "Submit Idea" at bounding box center [394, 393] width 90 height 23
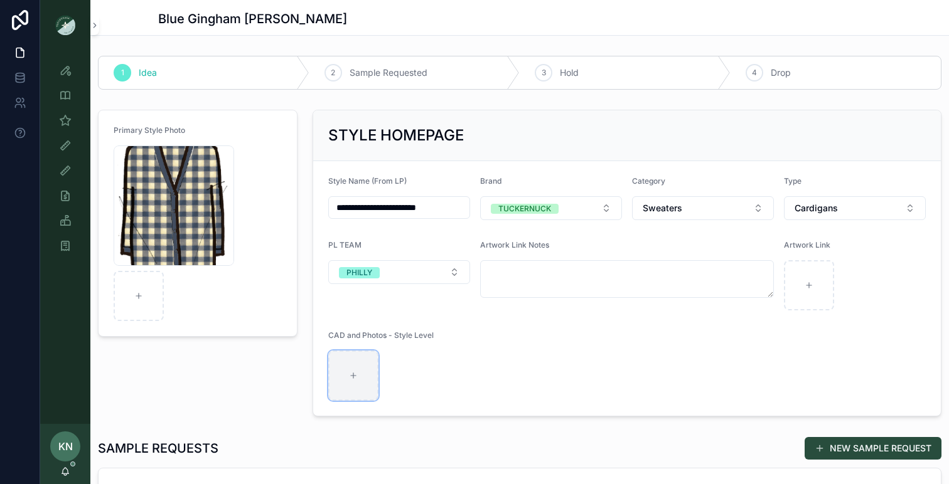
click at [362, 375] on div "scrollable content" at bounding box center [353, 376] width 50 height 50
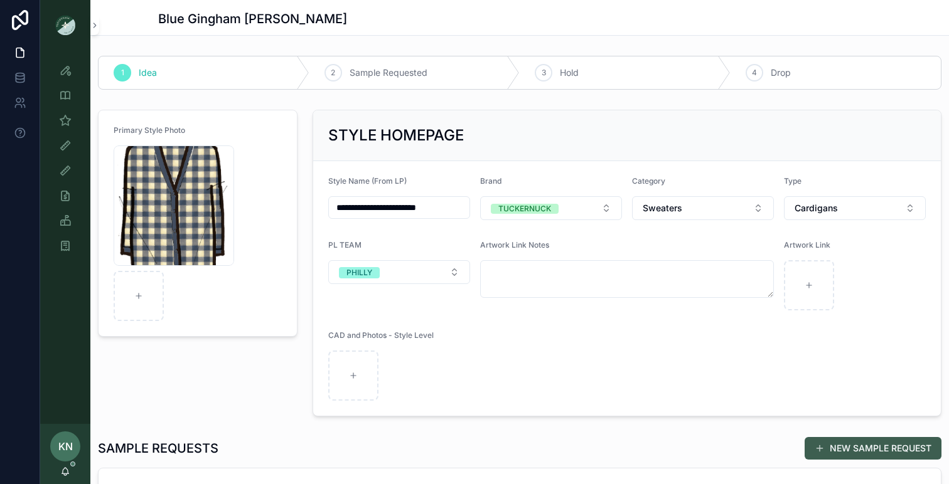
click at [865, 451] on button "NEW SAMPLE REQUEST" at bounding box center [873, 448] width 137 height 23
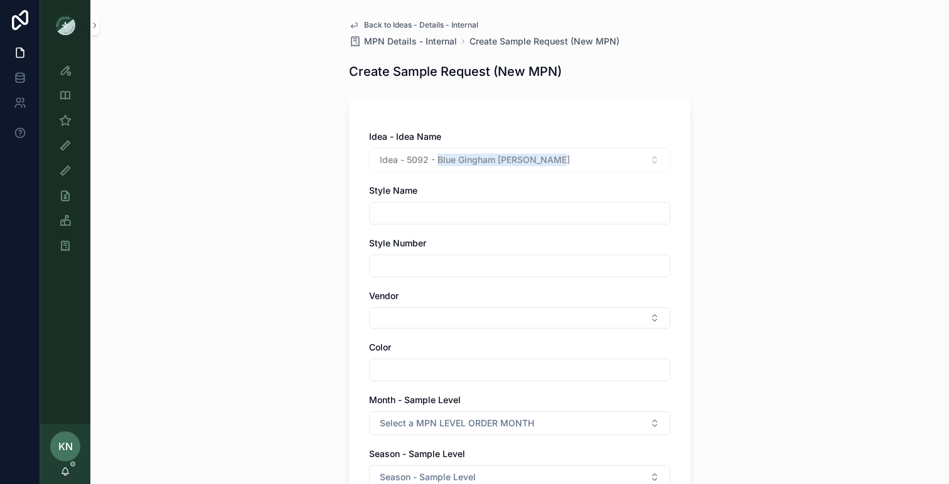
drag, startPoint x: 554, startPoint y: 159, endPoint x: 440, endPoint y: 160, distance: 113.6
click at [440, 160] on div "Idea - 5092 - Blue Gingham [PERSON_NAME]" at bounding box center [519, 160] width 301 height 24
copy span "Blue Gingham [PERSON_NAME]"
click at [421, 220] on input "scrollable content" at bounding box center [520, 214] width 300 height 18
paste input "**********"
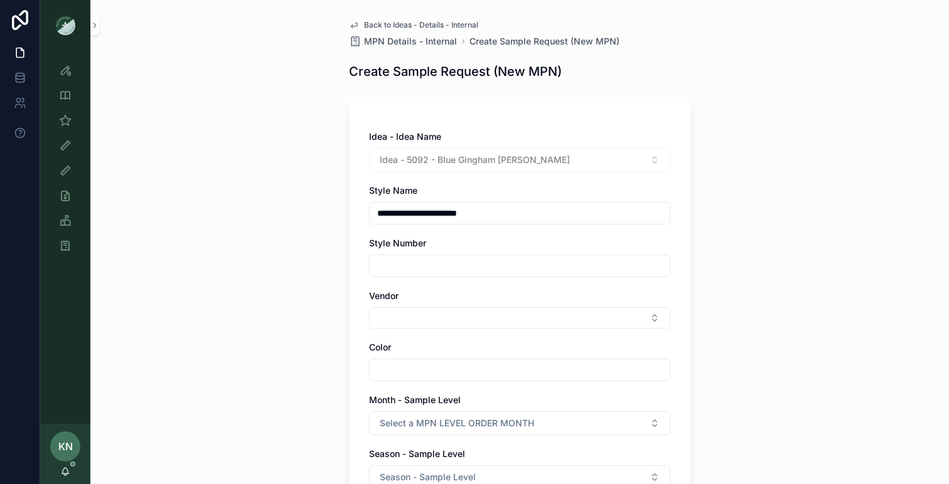
type input "**********"
click at [407, 265] on input "scrollable content" at bounding box center [520, 266] width 300 height 18
click at [395, 309] on button "Select Button" at bounding box center [519, 318] width 301 height 21
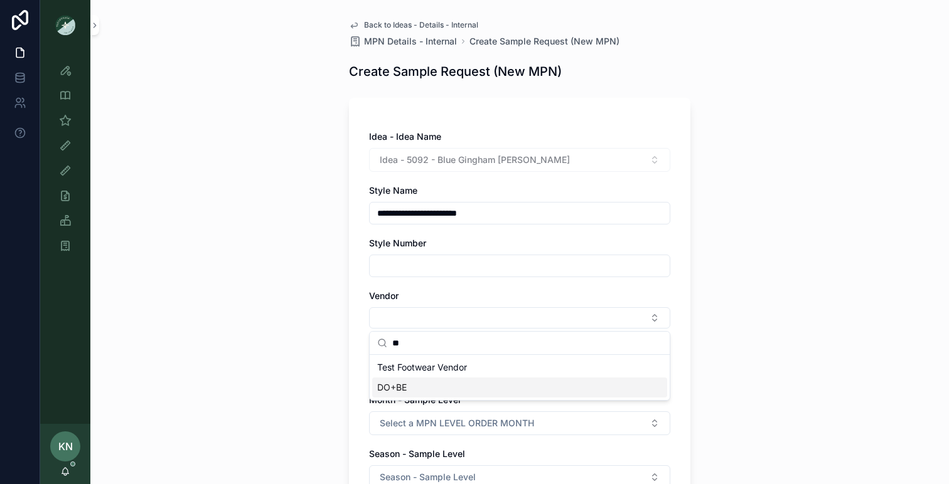
type input "**"
click at [405, 385] on span "DO+BE" at bounding box center [391, 388] width 29 height 13
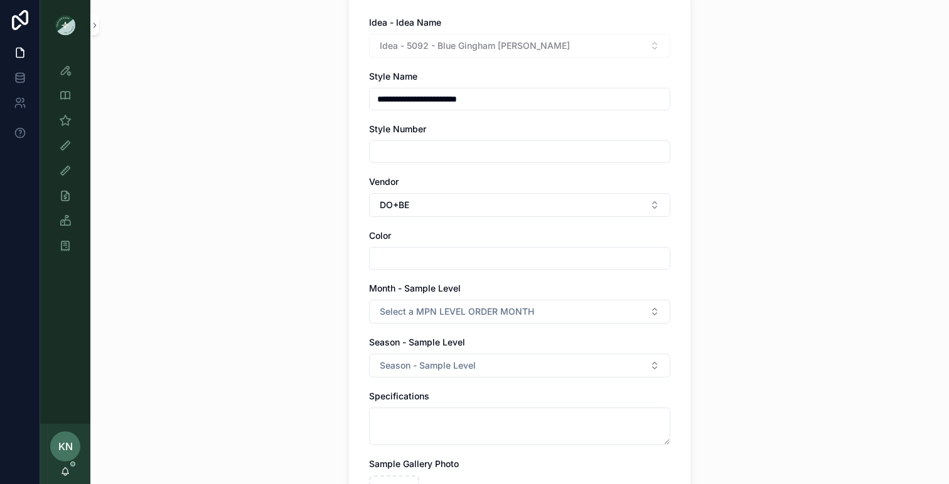
scroll to position [130, 0]
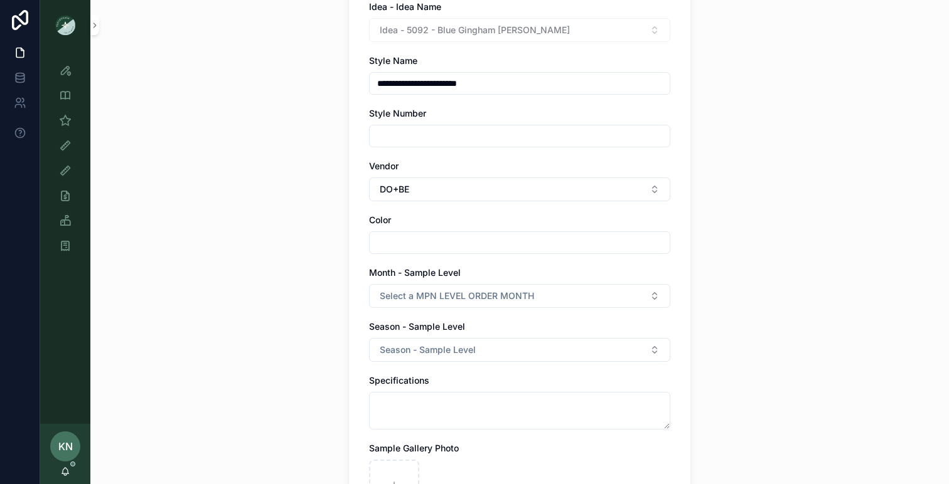
click at [404, 249] on input "scrollable content" at bounding box center [520, 243] width 300 height 18
type input "**********"
click at [340, 326] on div "**********" at bounding box center [519, 342] width 361 height 944
click at [441, 297] on span "Select a MPN LEVEL ORDER MONTH" at bounding box center [457, 296] width 154 height 13
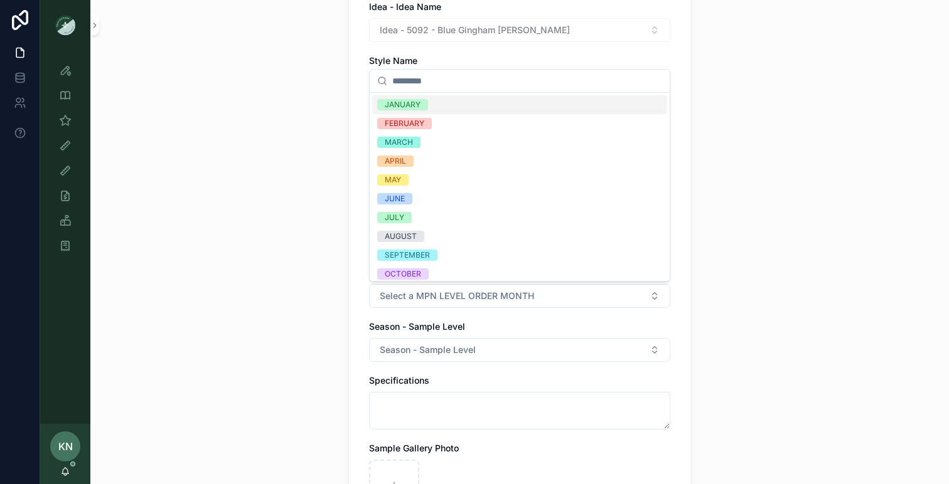
click at [353, 307] on div "**********" at bounding box center [519, 329] width 341 height 723
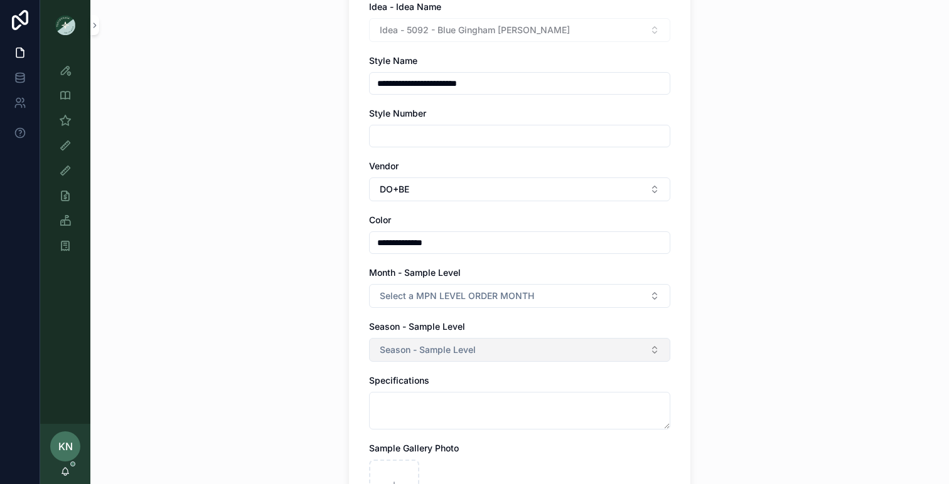
click at [407, 356] on span "Season - Sample Level" at bounding box center [428, 350] width 96 height 13
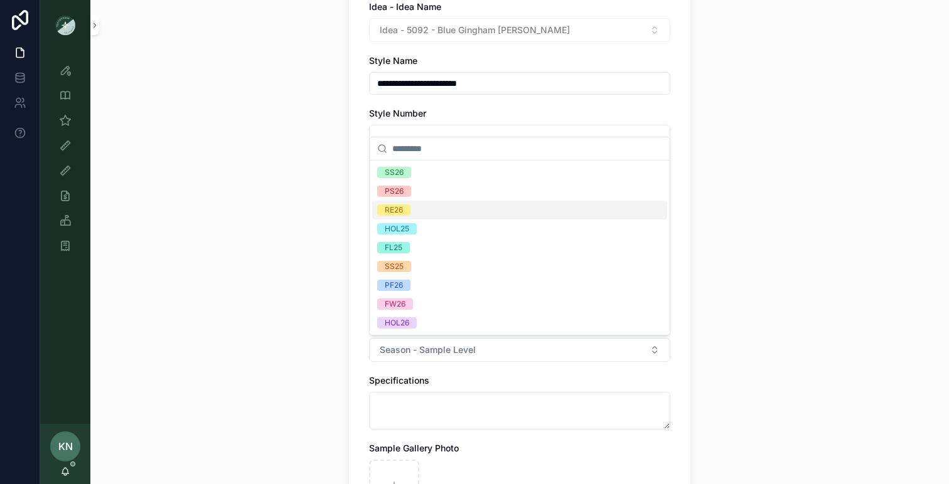
click at [392, 215] on div "RE26" at bounding box center [394, 210] width 18 height 11
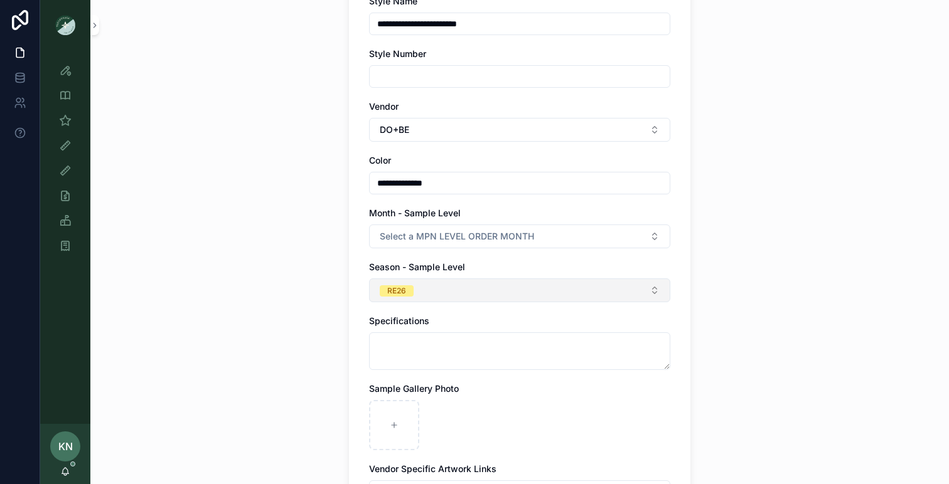
scroll to position [225, 0]
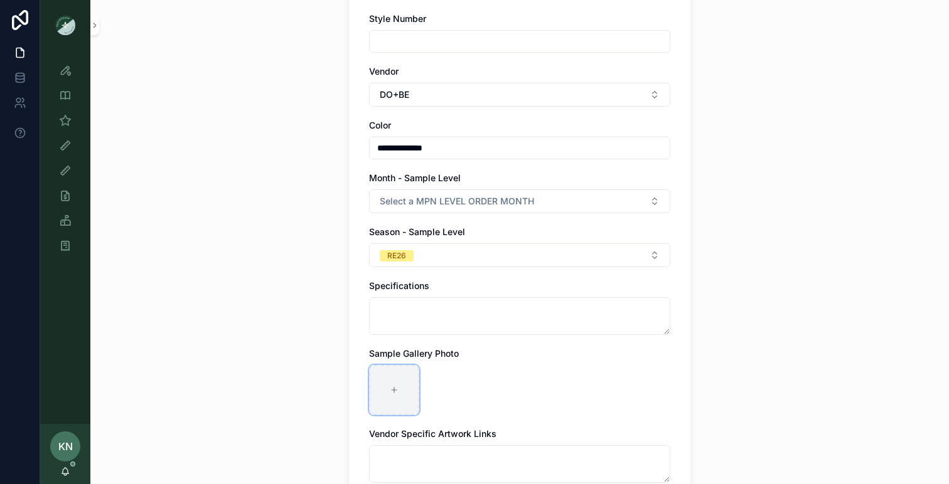
click at [386, 378] on div "scrollable content" at bounding box center [394, 390] width 50 height 50
type input "**********"
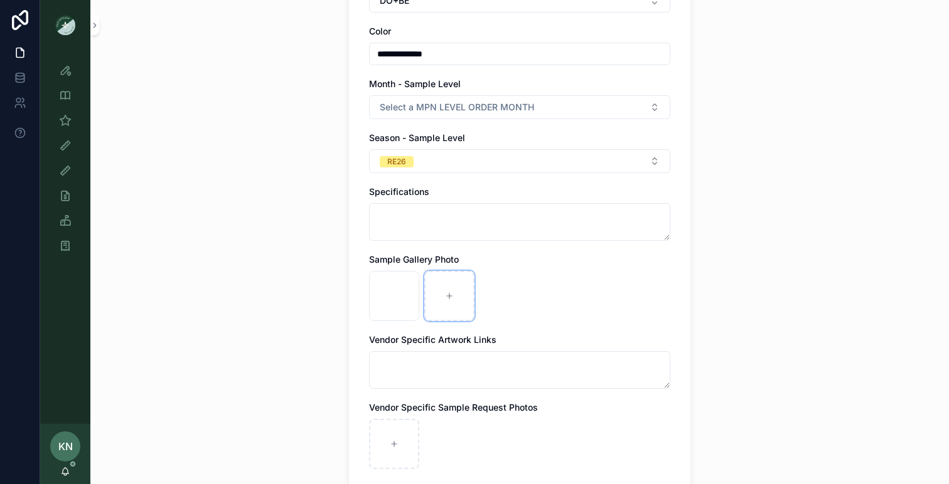
scroll to position [325, 0]
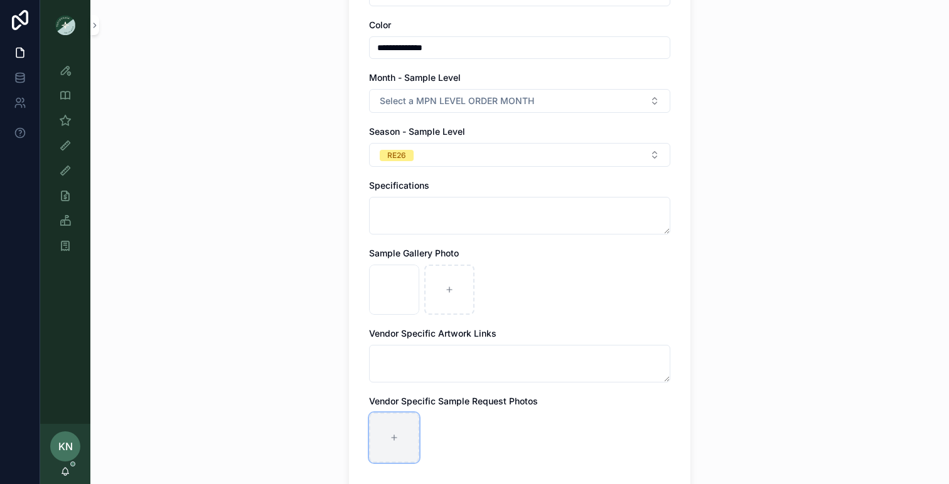
click at [405, 429] on div "scrollable content" at bounding box center [394, 438] width 50 height 50
type input "**********"
click at [456, 441] on div "scrollable content" at bounding box center [449, 438] width 50 height 50
type input "**********"
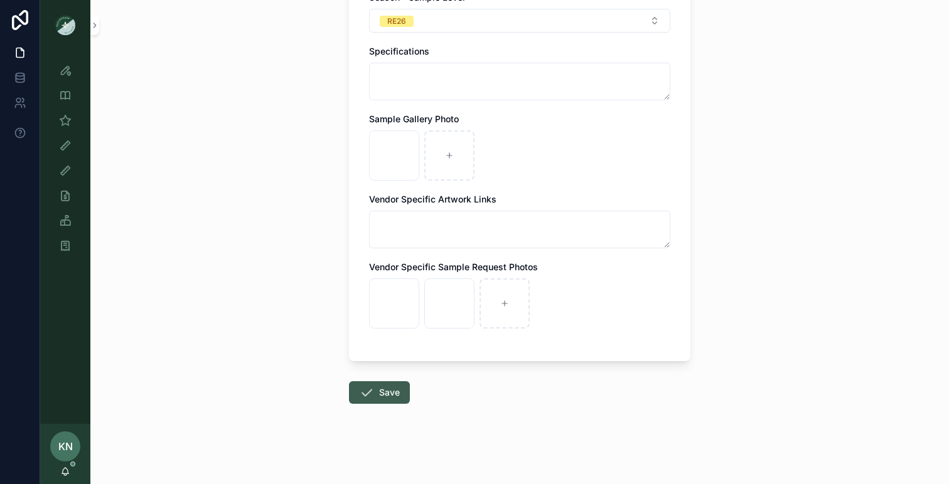
click at [386, 395] on button "Save" at bounding box center [379, 393] width 61 height 23
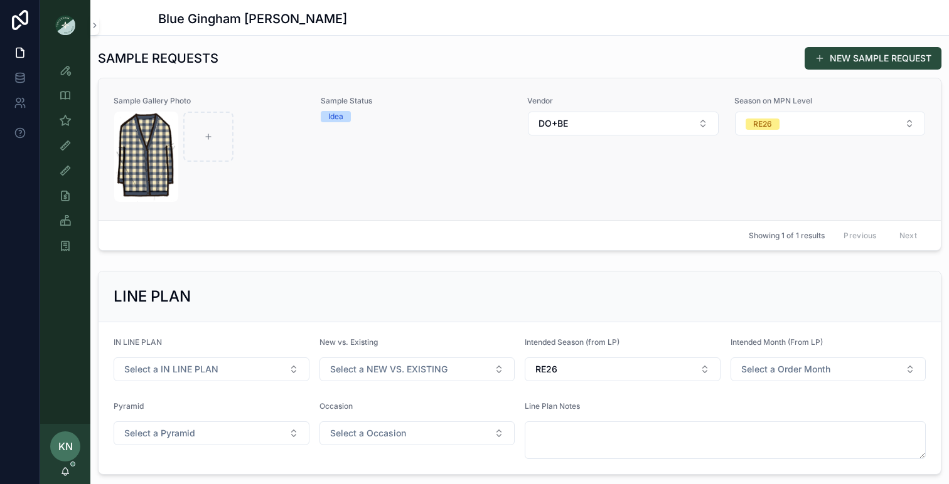
scroll to position [373, 0]
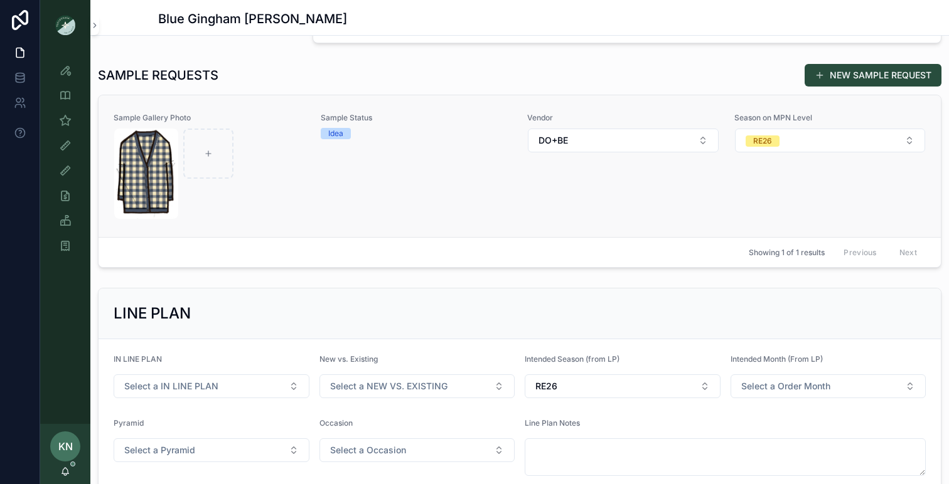
click at [468, 186] on div "Sample Status Idea" at bounding box center [417, 166] width 192 height 107
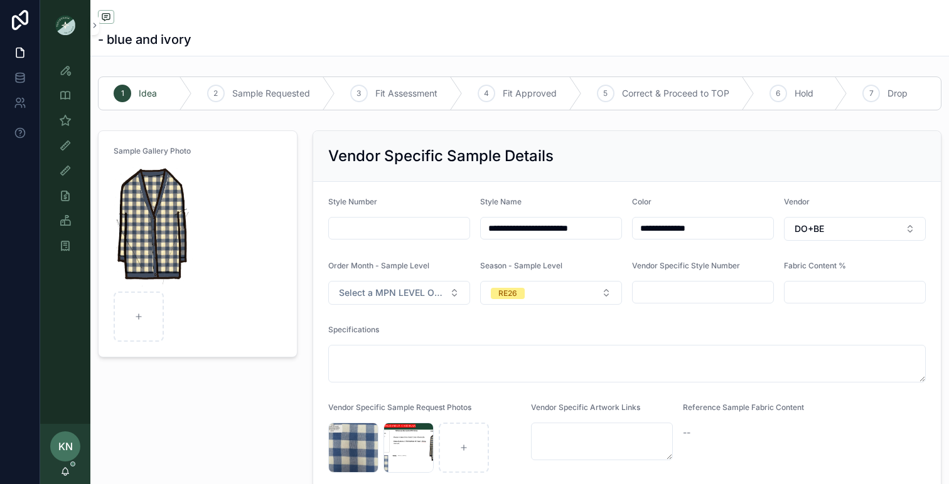
click at [262, 345] on form "Sample Gallery Photo" at bounding box center [198, 244] width 198 height 226
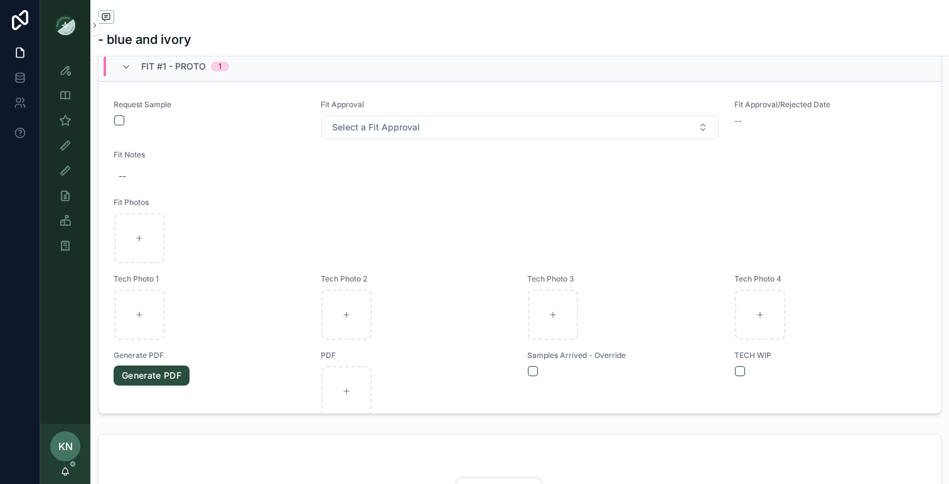
scroll to position [380, 0]
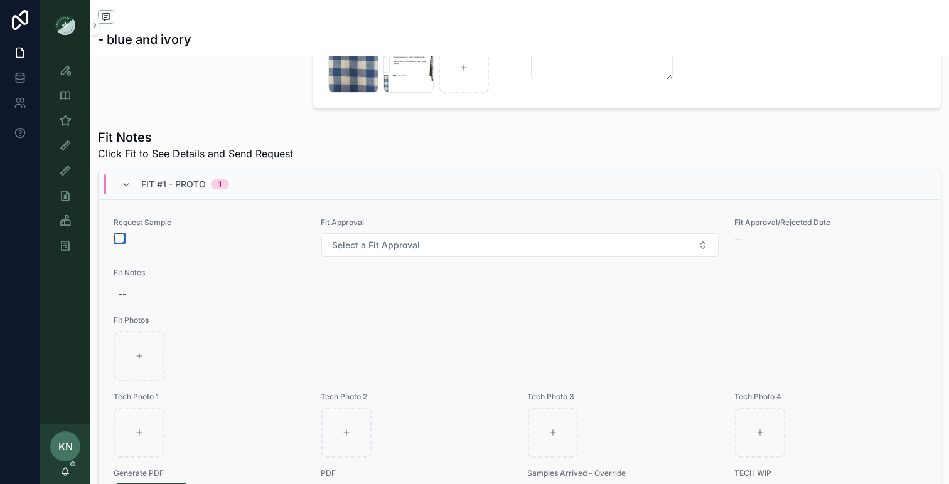
click at [119, 237] on button "scrollable content" at bounding box center [119, 238] width 10 height 10
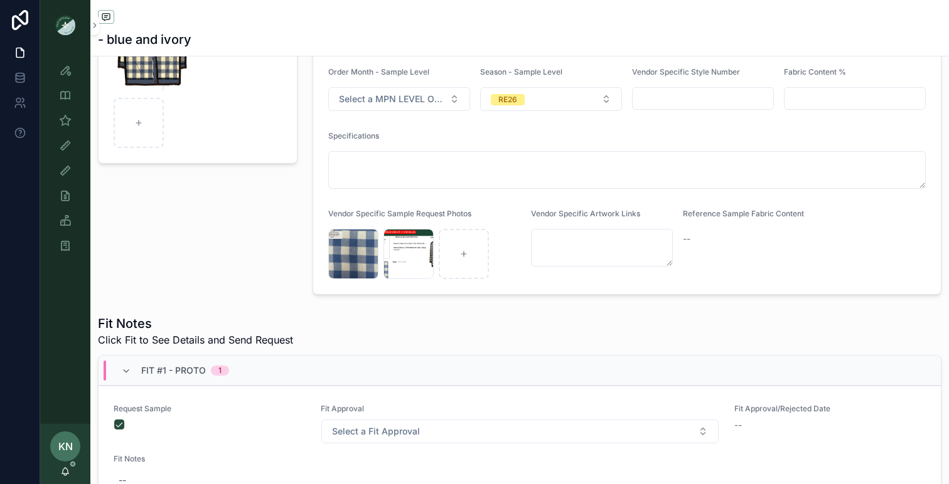
scroll to position [0, 0]
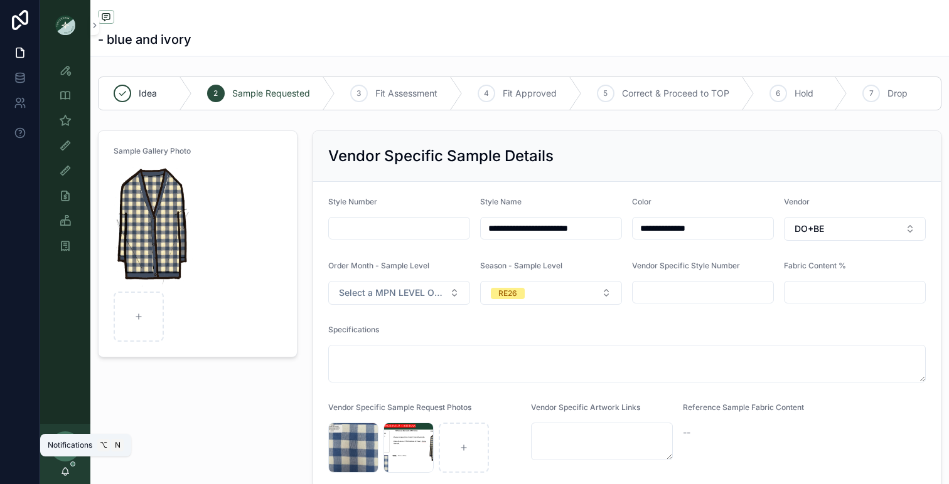
click at [69, 470] on icon "scrollable content" at bounding box center [65, 472] width 10 height 10
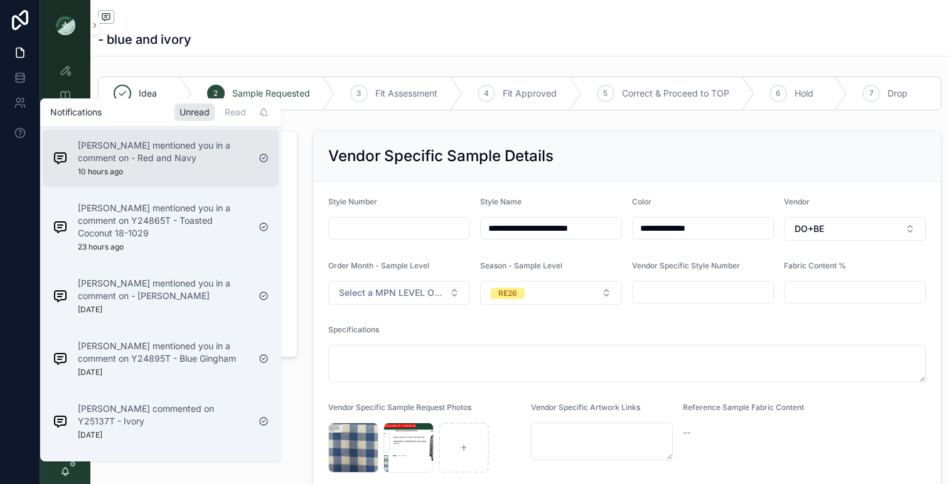
click at [180, 170] on div "[PERSON_NAME] mentioned you in a comment on - Red and Navy 10 hours ago" at bounding box center [163, 158] width 171 height 38
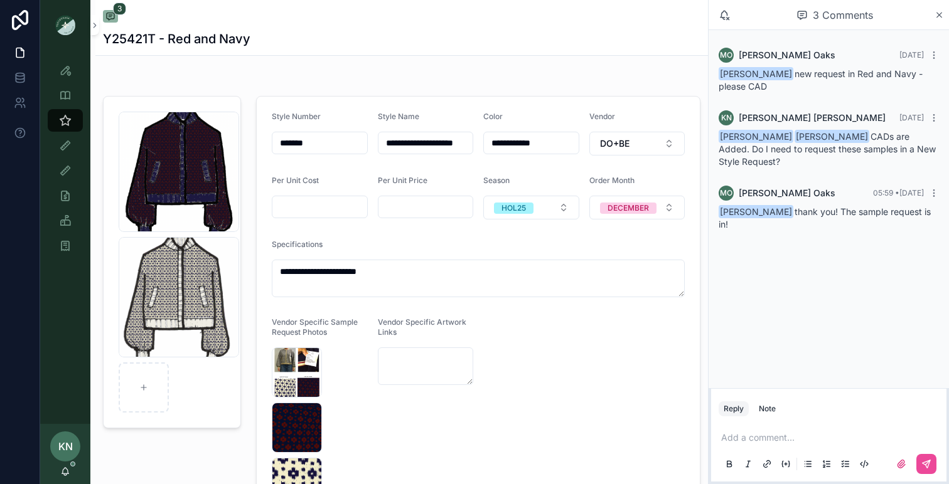
click at [73, 469] on div "KN [PERSON_NAME]" at bounding box center [65, 454] width 50 height 60
click at [69, 472] on icon "scrollable content" at bounding box center [65, 472] width 10 height 10
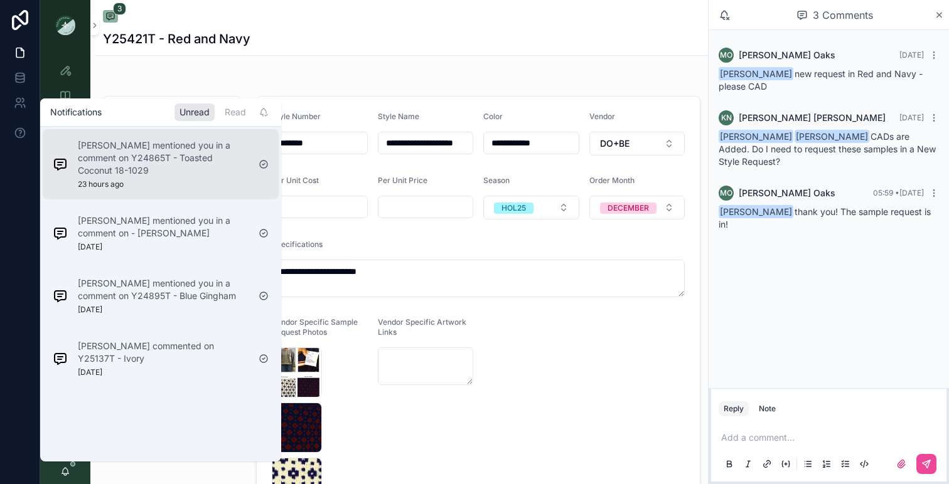
click at [234, 171] on p "[PERSON_NAME] mentioned you in a comment on Y24865T - Toasted Coconut 18-1029" at bounding box center [163, 158] width 171 height 38
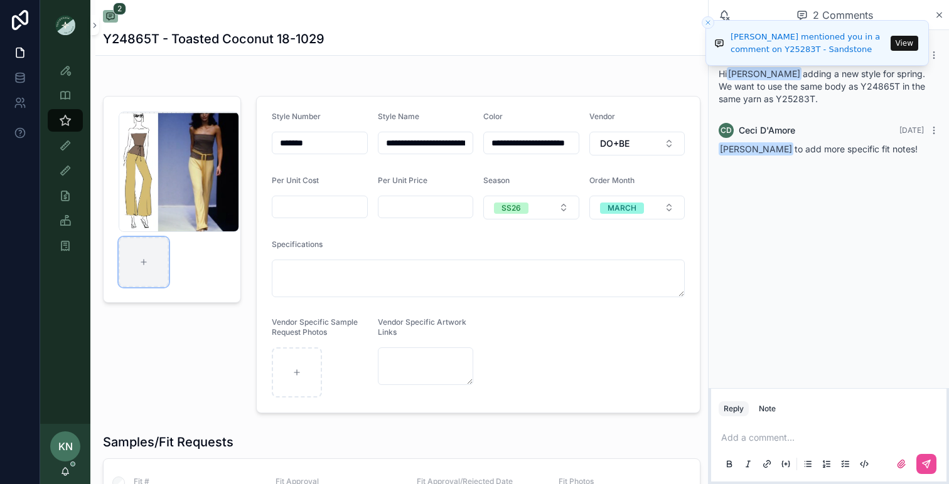
click at [148, 256] on div "scrollable content" at bounding box center [144, 262] width 50 height 50
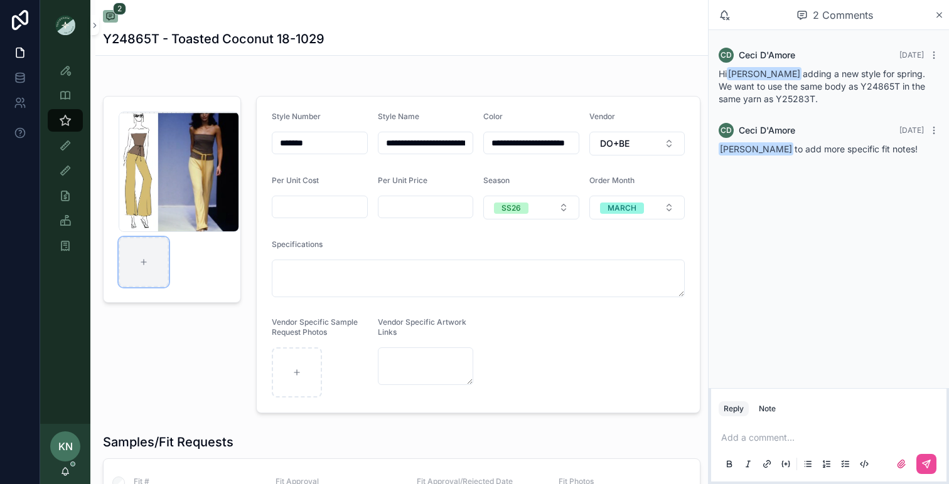
type input "**********"
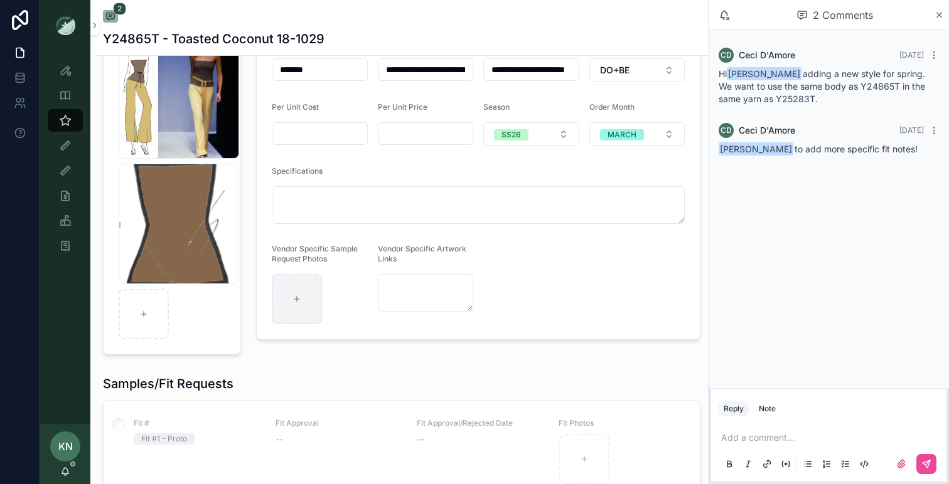
scroll to position [102, 0]
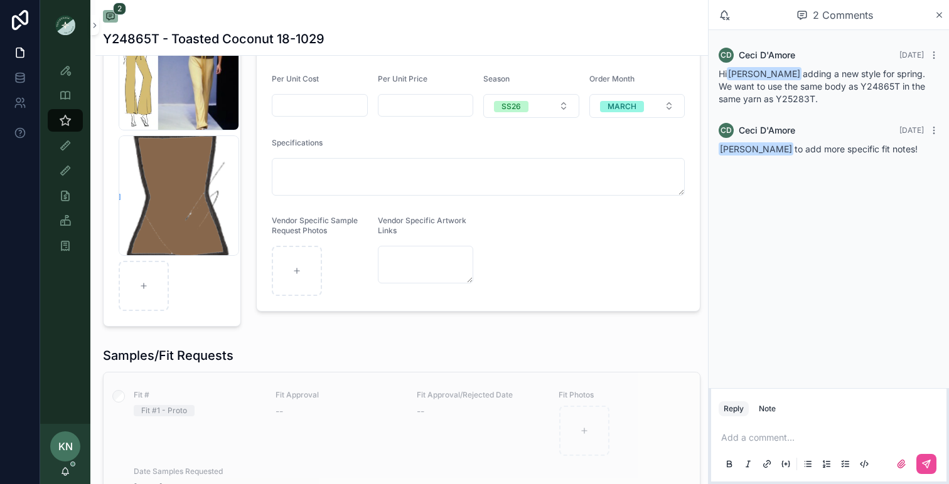
click at [317, 449] on div "Fit Approval --" at bounding box center [339, 423] width 127 height 67
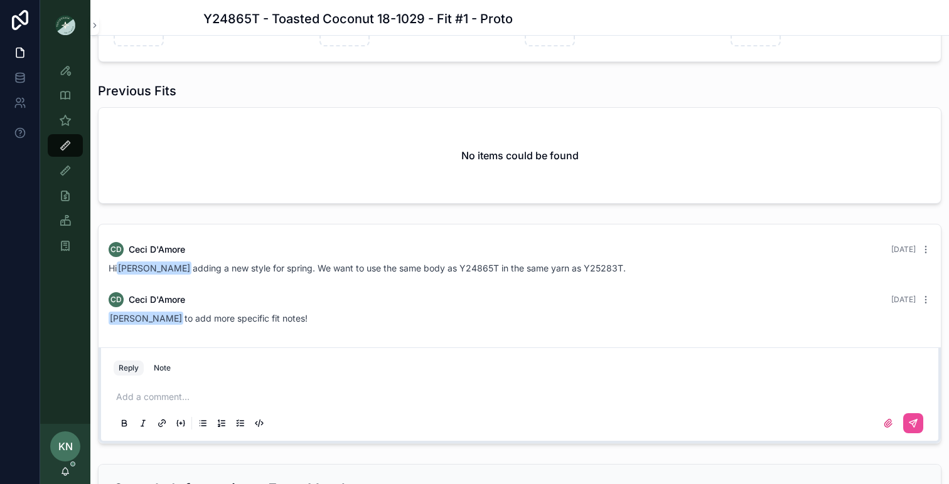
scroll to position [818, 0]
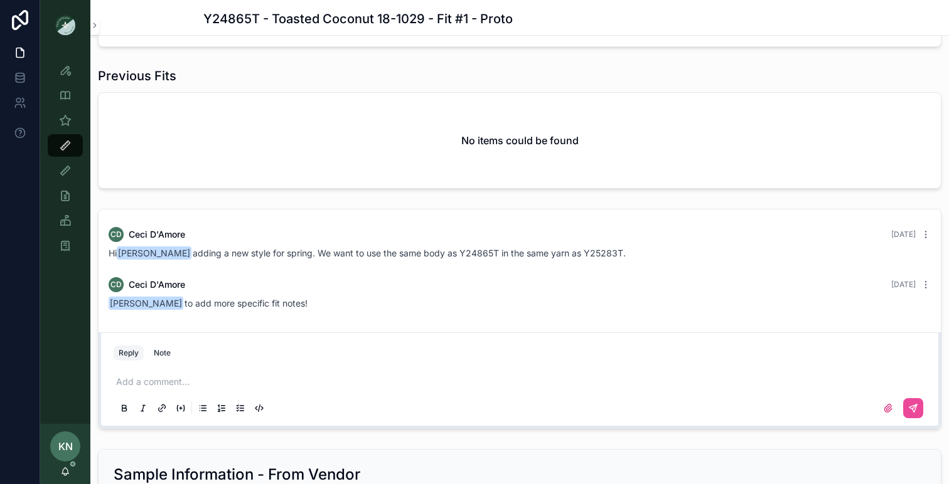
click at [240, 386] on p "scrollable content" at bounding box center [522, 382] width 812 height 13
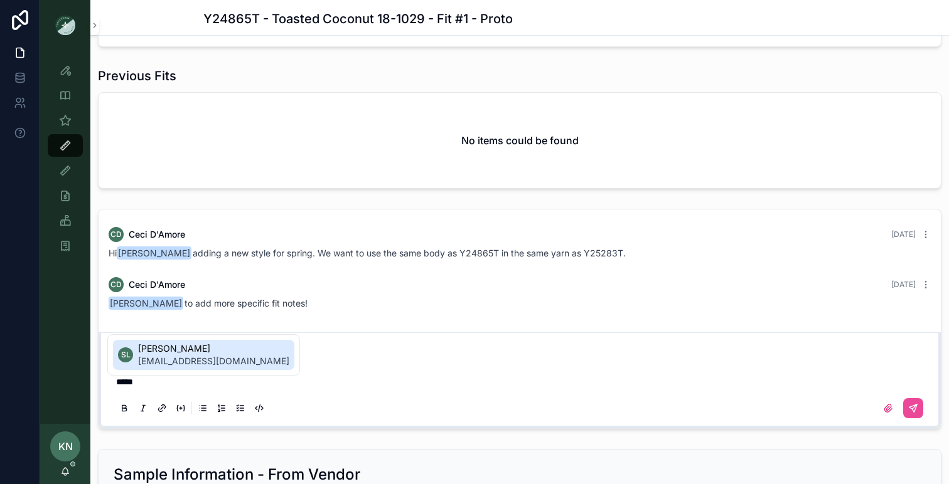
click at [218, 361] on span "[EMAIL_ADDRESS][DOMAIN_NAME]" at bounding box center [213, 361] width 151 height 13
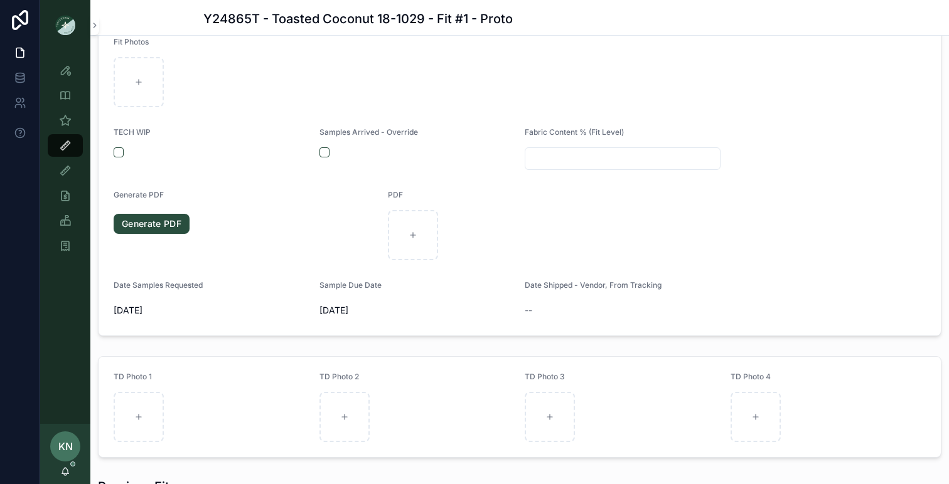
scroll to position [403, 0]
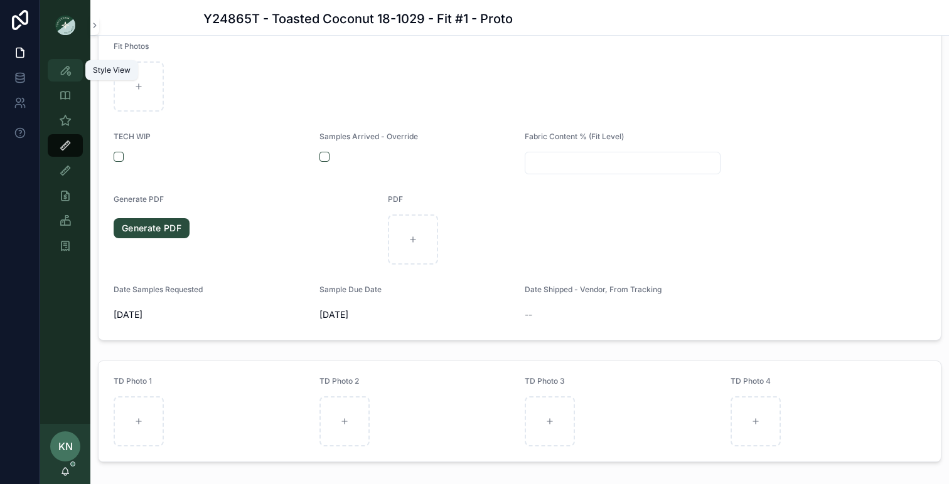
click at [73, 80] on link "Style View" at bounding box center [65, 70] width 35 height 23
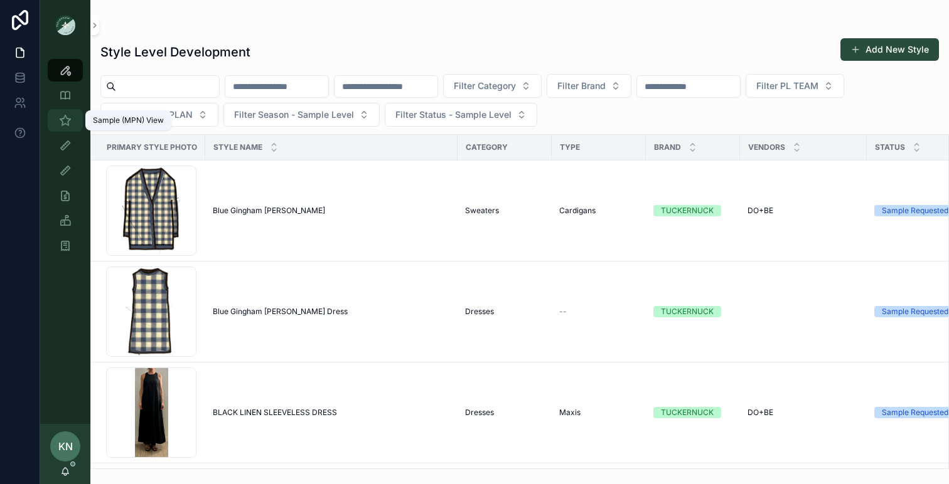
click at [70, 118] on icon "scrollable content" at bounding box center [65, 120] width 13 height 13
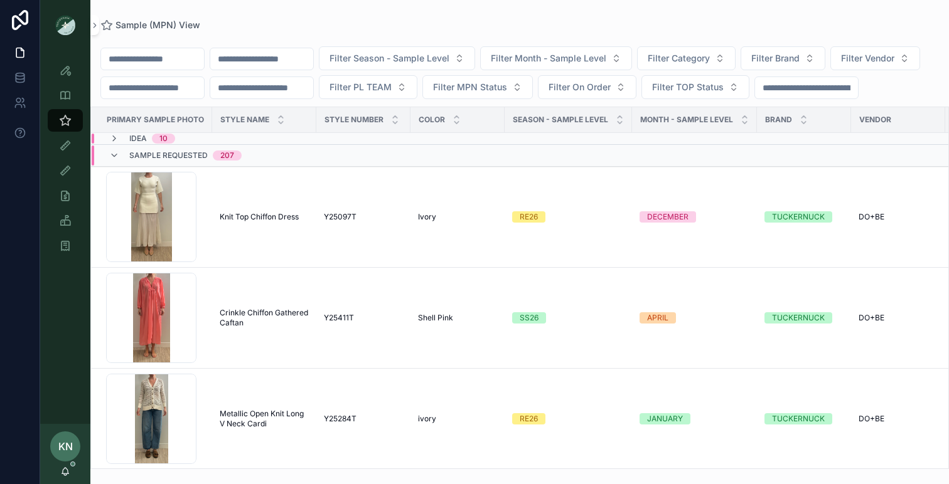
click at [72, 471] on div "KN [PERSON_NAME]" at bounding box center [65, 454] width 50 height 60
click at [68, 472] on icon "scrollable content" at bounding box center [65, 471] width 7 height 6
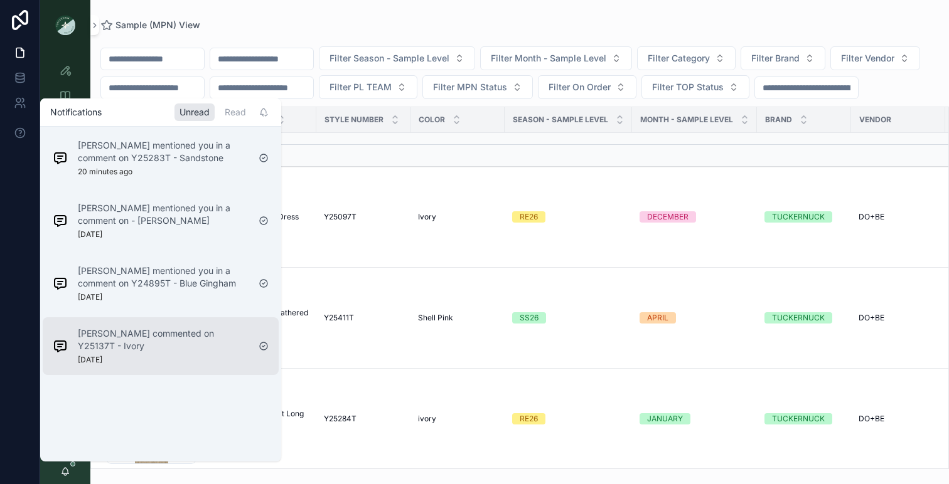
click at [163, 333] on p "[PERSON_NAME] commented on Y25137T - Ivory" at bounding box center [163, 340] width 171 height 25
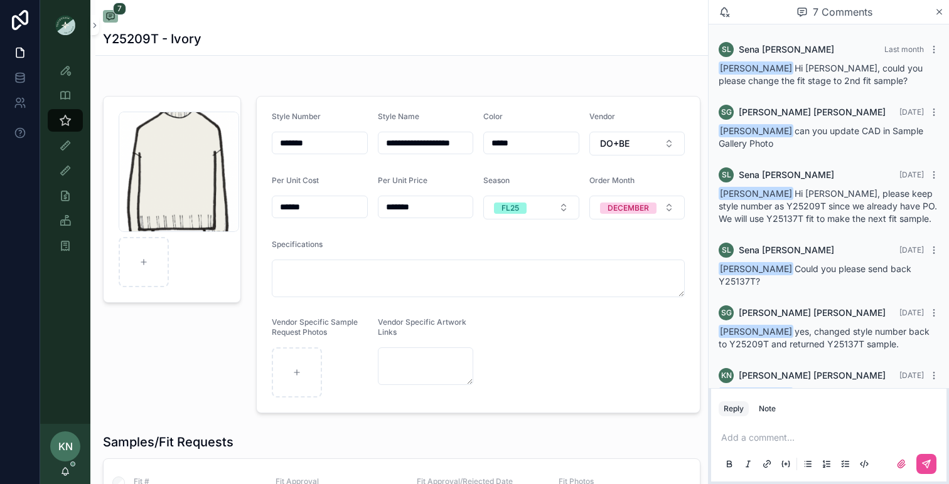
scroll to position [80, 0]
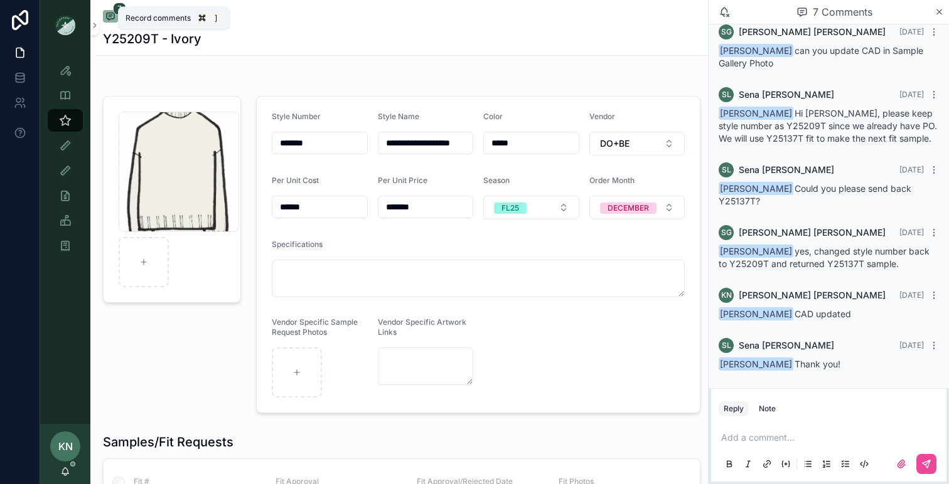
click at [107, 11] on icon "scrollable content" at bounding box center [110, 16] width 10 height 10
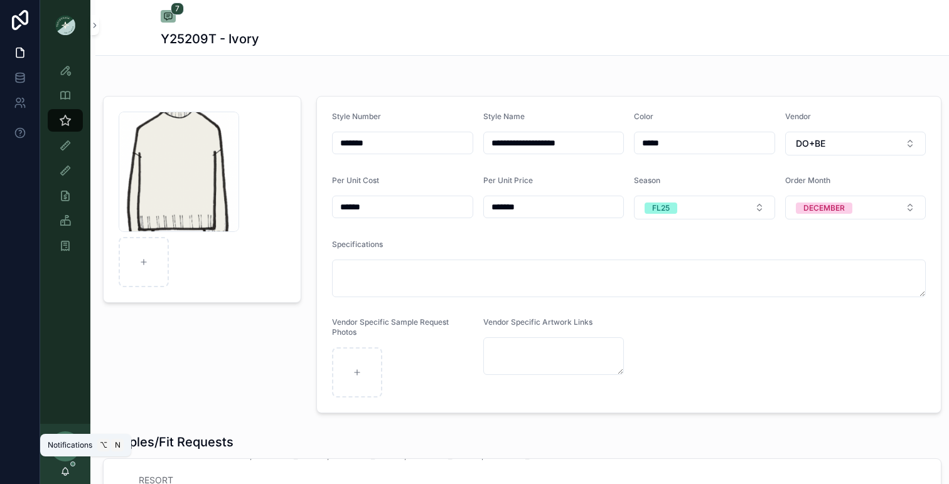
click at [67, 475] on icon "scrollable content" at bounding box center [65, 472] width 10 height 10
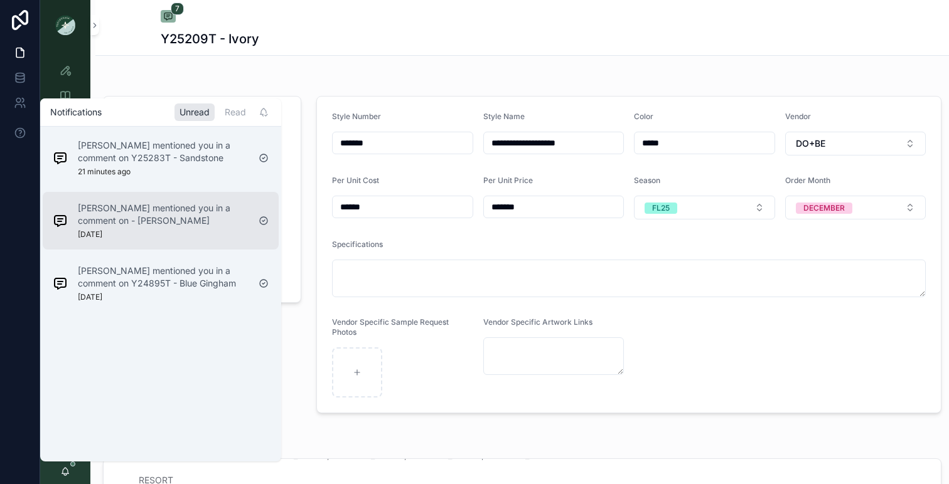
click at [167, 205] on p "[PERSON_NAME] mentioned you in a comment on - [PERSON_NAME]" at bounding box center [163, 214] width 171 height 25
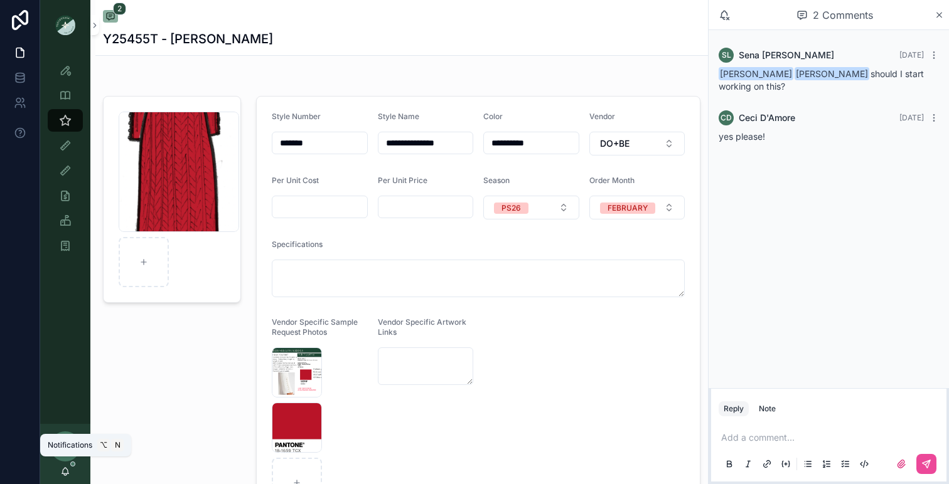
click at [67, 475] on icon "scrollable content" at bounding box center [65, 472] width 10 height 10
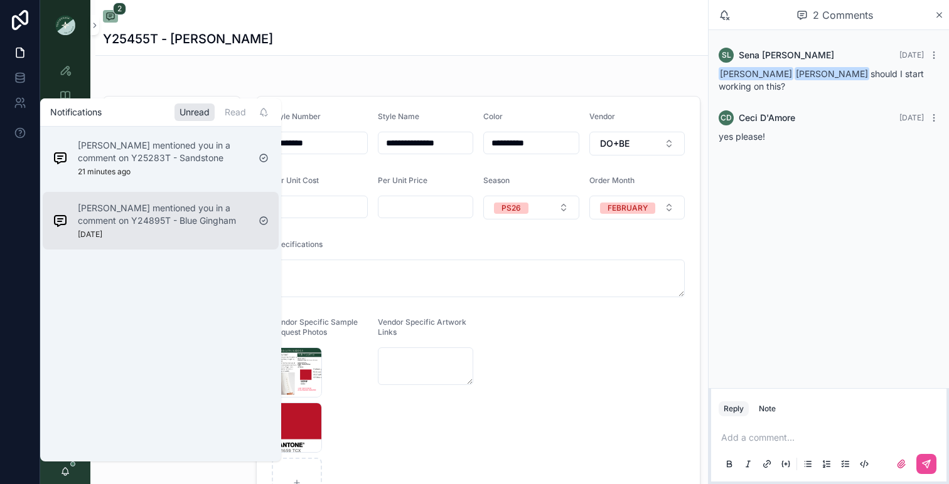
click at [132, 217] on p "[PERSON_NAME] mentioned you in a comment on Y24895T - Blue Gingham" at bounding box center [163, 214] width 171 height 25
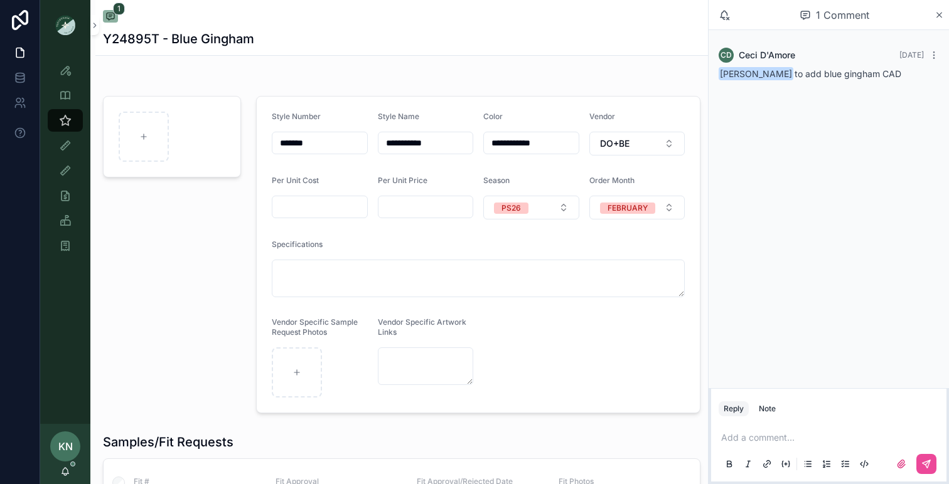
click at [739, 437] on p "scrollable content" at bounding box center [831, 438] width 220 height 13
click at [760, 414] on span "[EMAIL_ADDRESS][DOMAIN_NAME]" at bounding box center [818, 417] width 151 height 13
click at [837, 434] on span "**********" at bounding box center [851, 438] width 174 height 9
drag, startPoint x: 940, startPoint y: 426, endPoint x: 926, endPoint y: 427, distance: 14.4
click at [926, 427] on span "**********" at bounding box center [829, 431] width 216 height 21
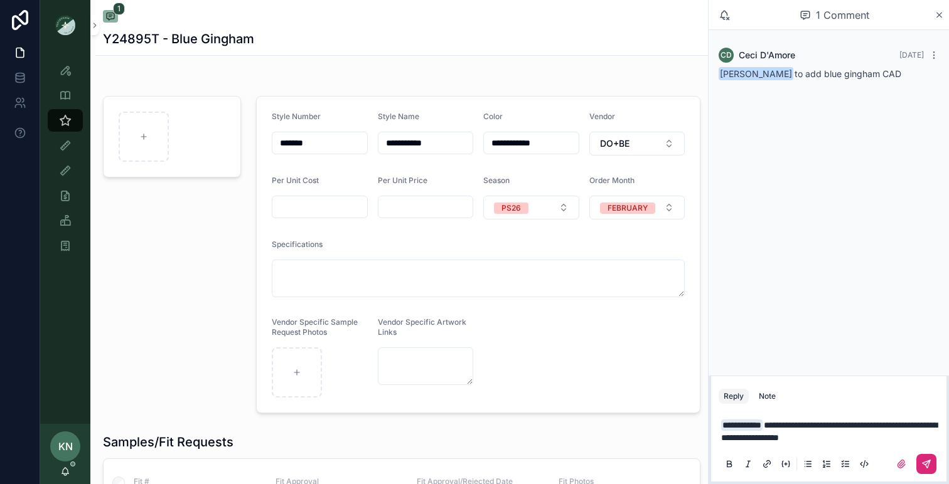
click at [927, 464] on icon "scrollable content" at bounding box center [926, 464] width 10 height 10
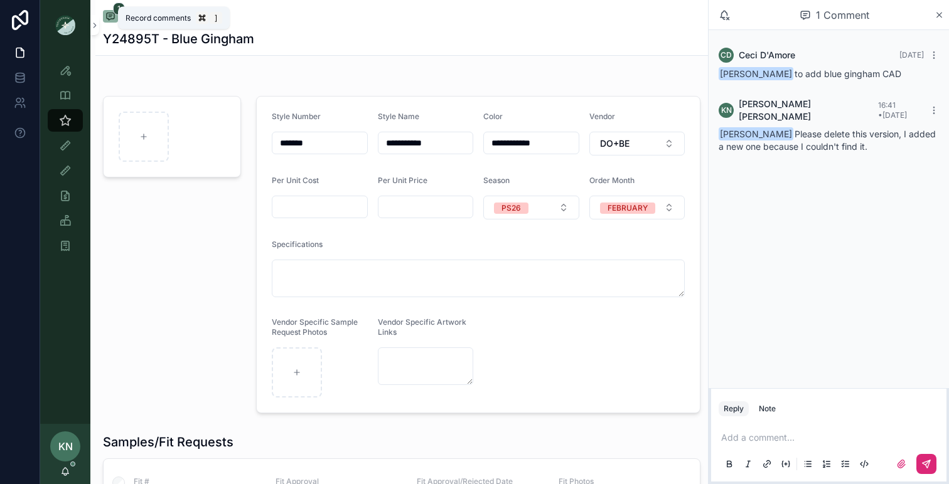
click at [107, 14] on icon "scrollable content" at bounding box center [110, 16] width 10 height 10
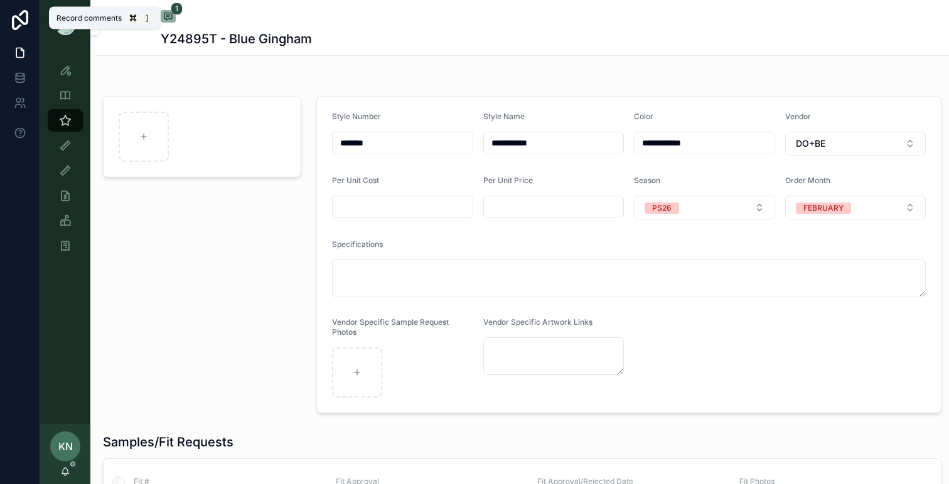
click at [174, 11] on span "1" at bounding box center [177, 9] width 12 height 13
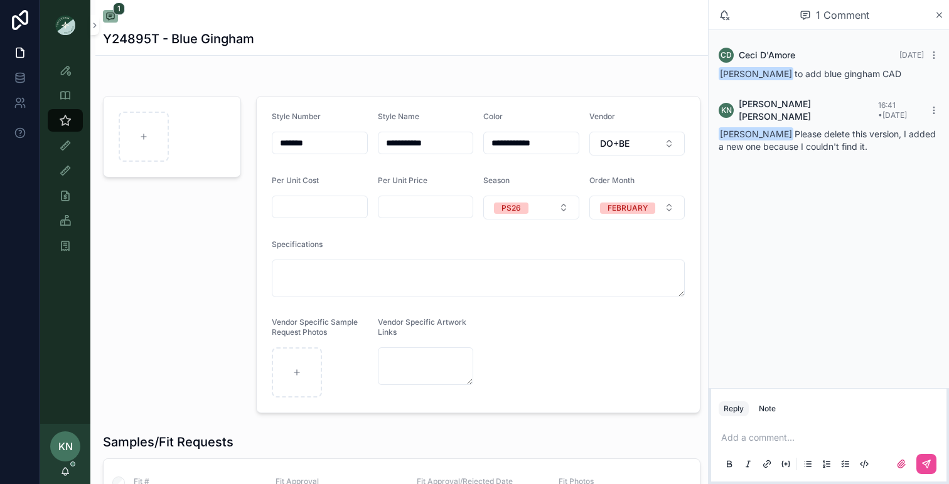
click at [73, 469] on div "KN [PERSON_NAME]" at bounding box center [65, 454] width 50 height 60
click at [71, 469] on div "KN [PERSON_NAME]" at bounding box center [65, 454] width 50 height 60
click at [70, 471] on icon "scrollable content" at bounding box center [65, 472] width 10 height 10
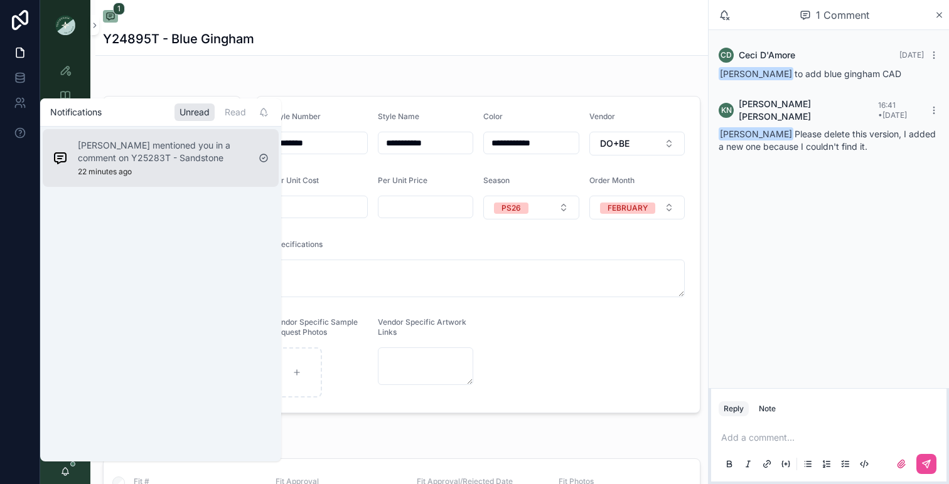
click at [159, 154] on p "[PERSON_NAME] mentioned you in a comment on Y25283T - Sandstone" at bounding box center [163, 151] width 171 height 25
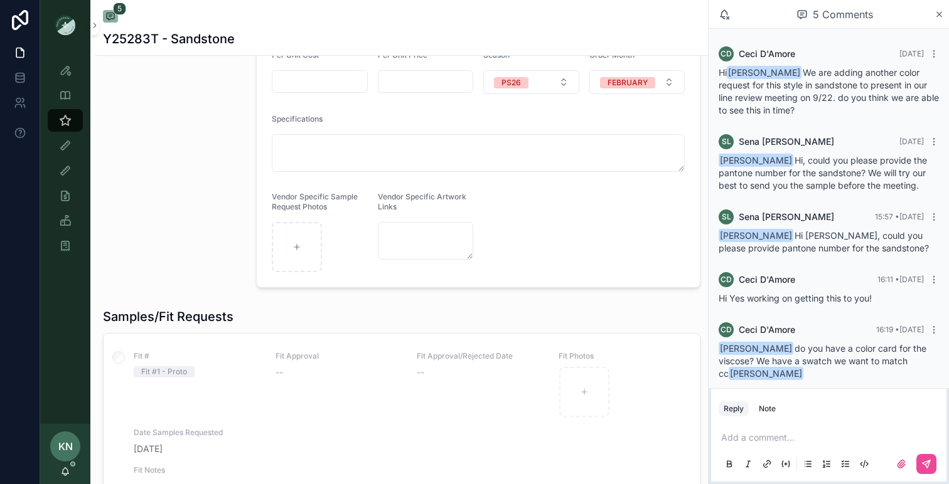
click at [771, 437] on p "scrollable content" at bounding box center [831, 438] width 220 height 13
